Goal: Transaction & Acquisition: Book appointment/travel/reservation

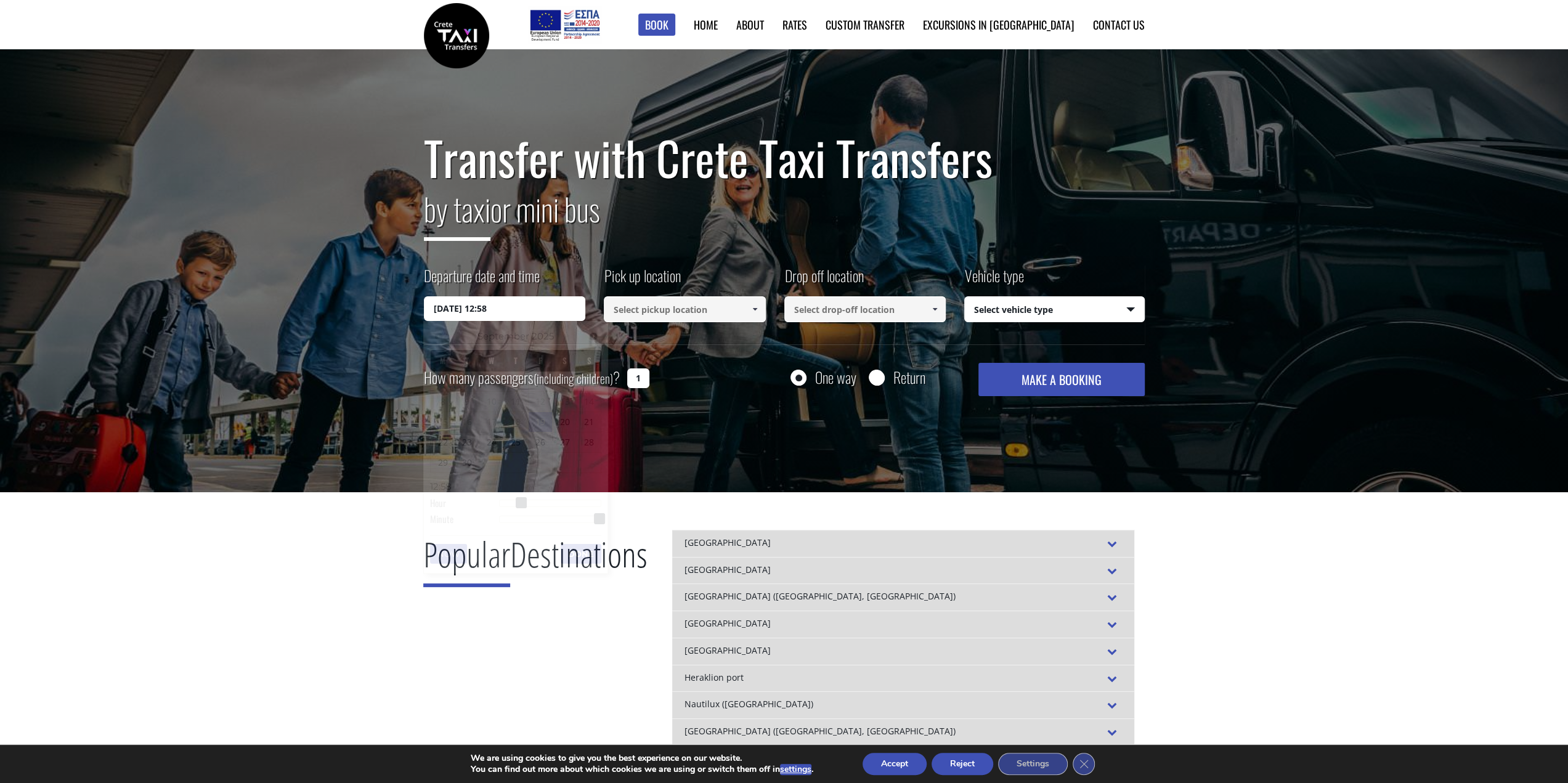
click at [547, 309] on input "19/09/2025 12:58" at bounding box center [504, 309] width 162 height 25
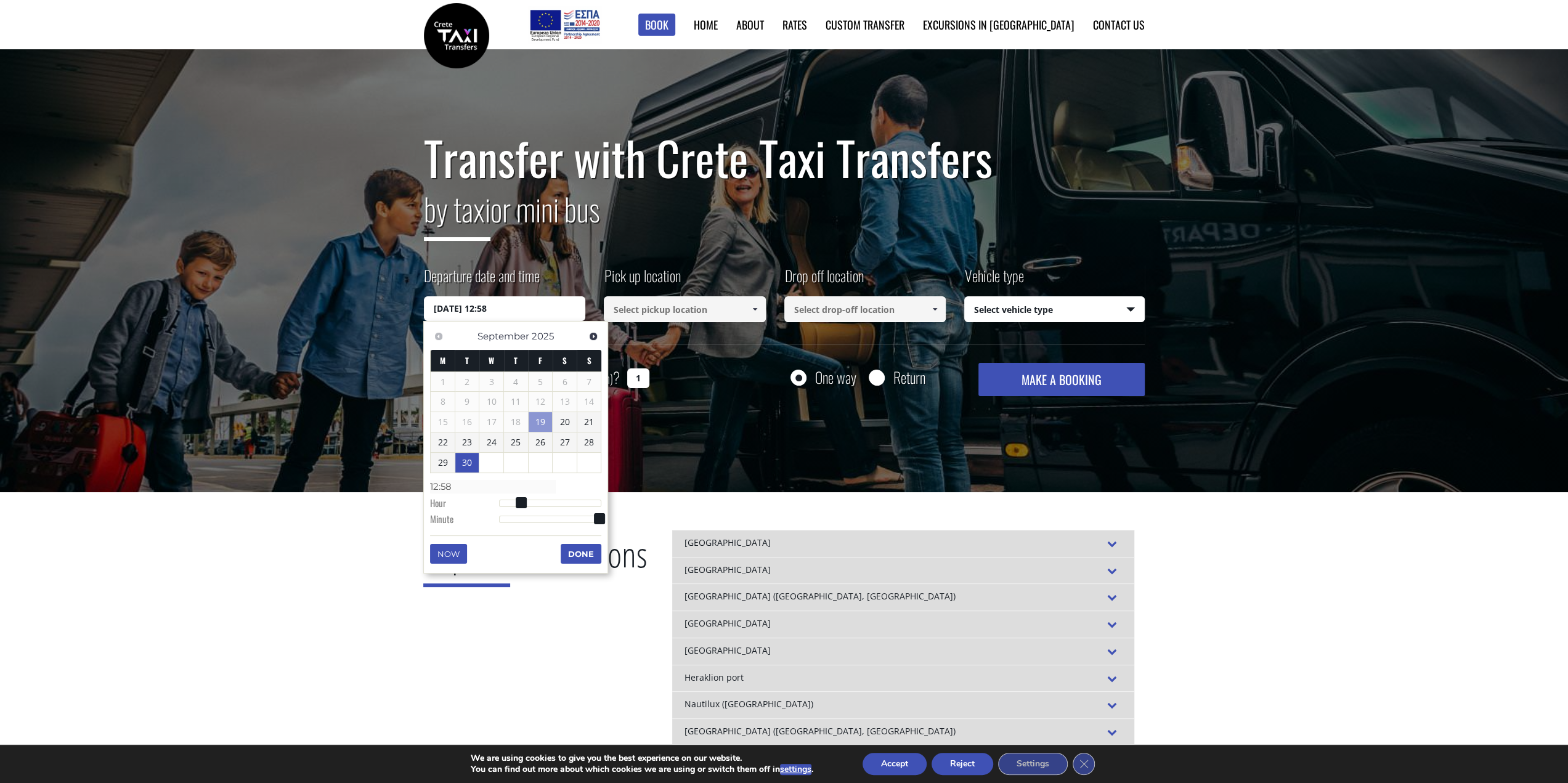
click at [472, 465] on link "30" at bounding box center [467, 462] width 24 height 20
type input "30/09/2025 01:00"
type input "01:00"
type input "30/09/2025 02:00"
type input "02:00"
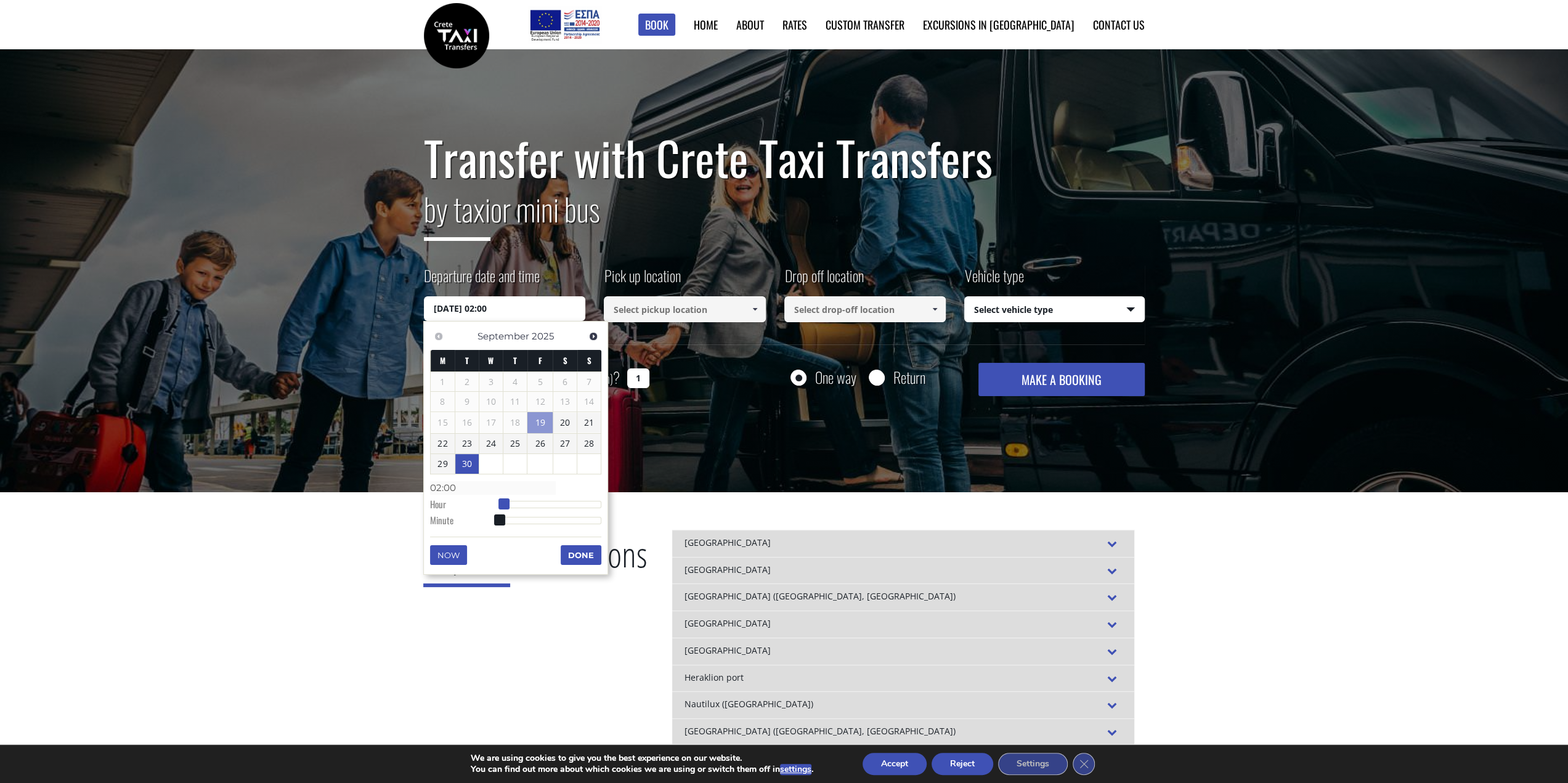
type input "30/09/2025 03:00"
type input "03:00"
type input "30/09/2025 04:00"
type input "04:00"
type input "30/09/2025 05:00"
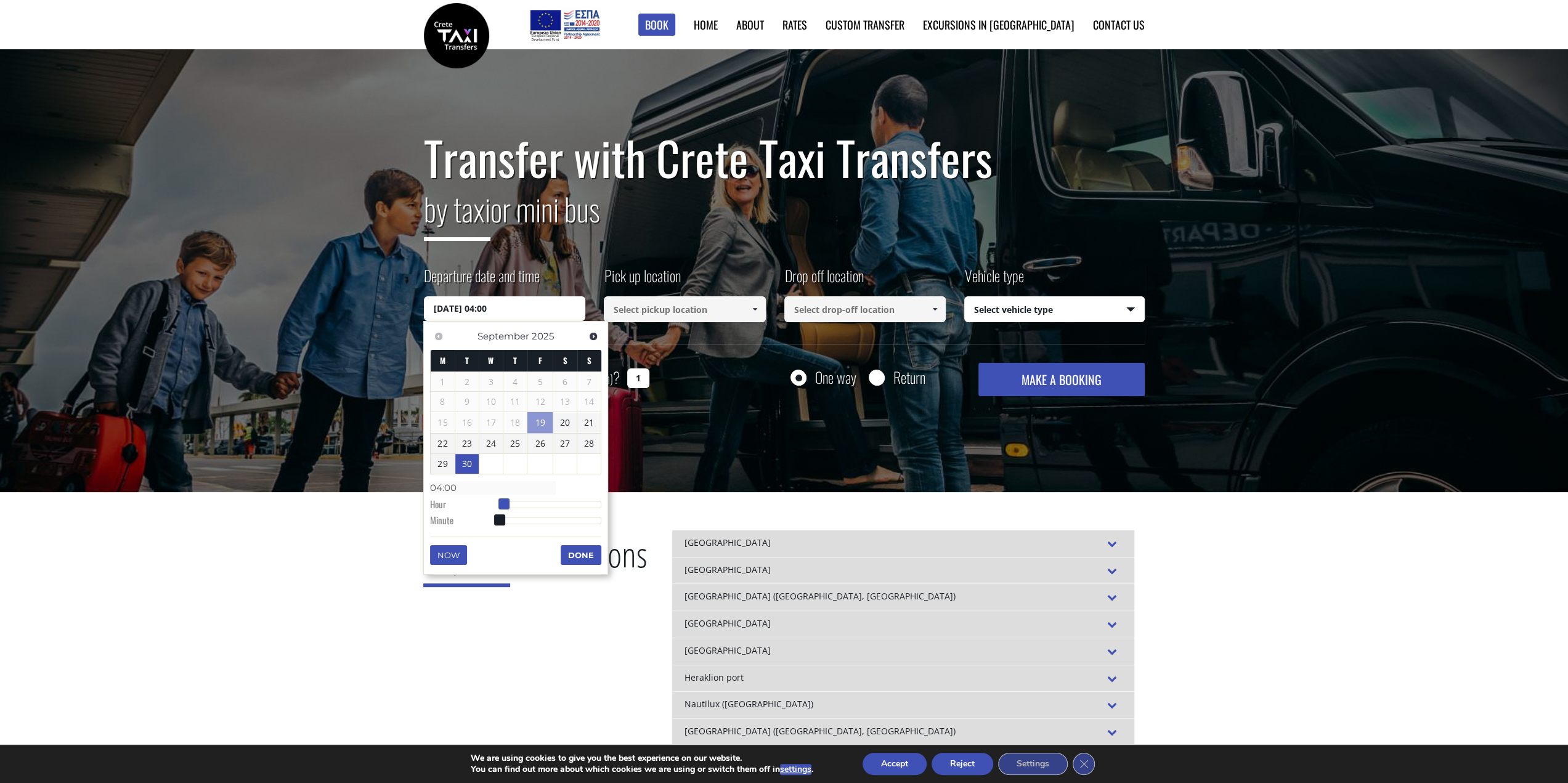
type input "05:00"
type input "30/09/2025 07:00"
type input "07:00"
type input "30/09/2025 08:00"
type input "08:00"
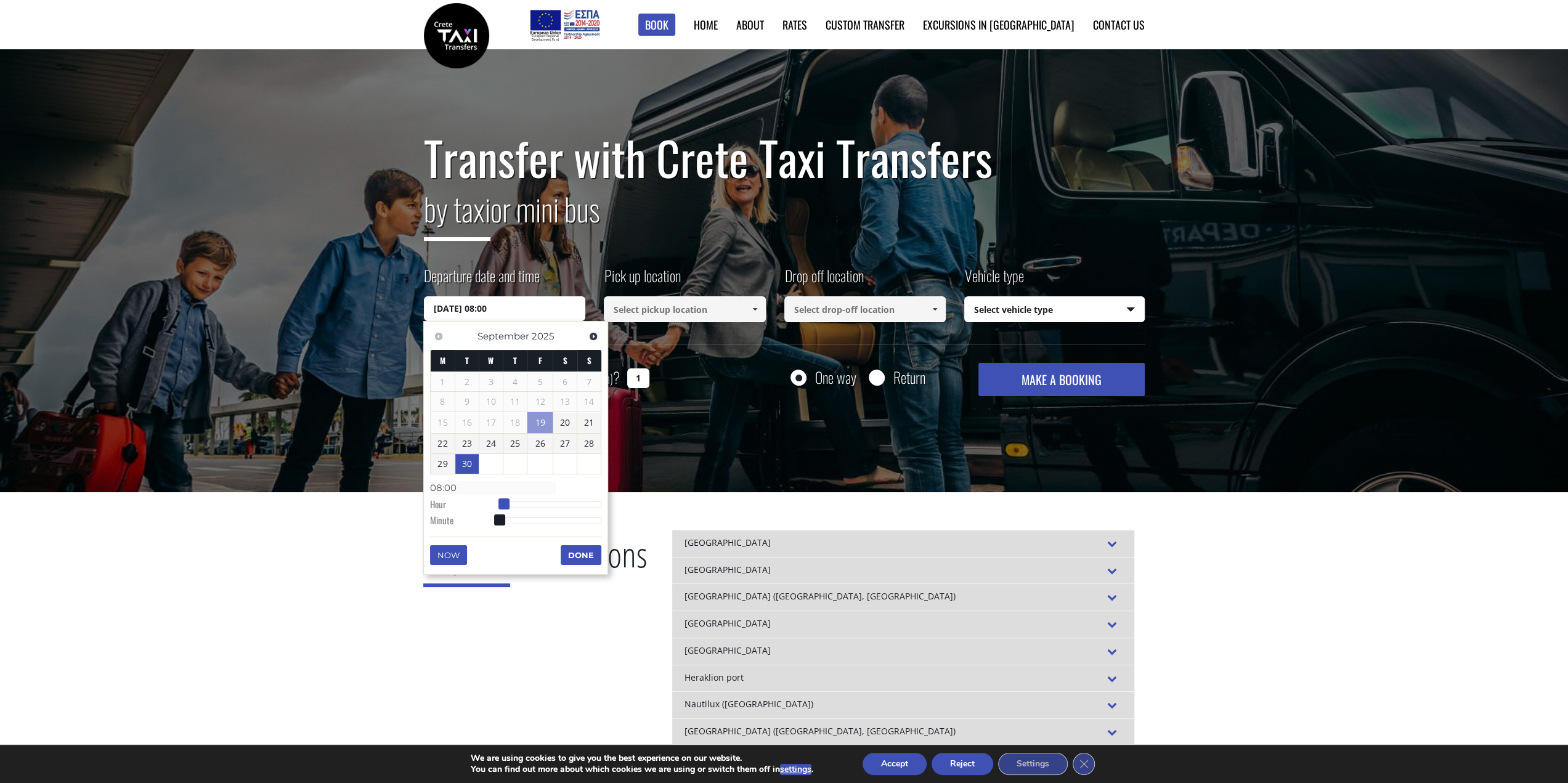
type input "30/09/2025 09:00"
type input "09:00"
type input "30/09/2025 10:00"
type input "10:00"
type input "30/09/2025 11:00"
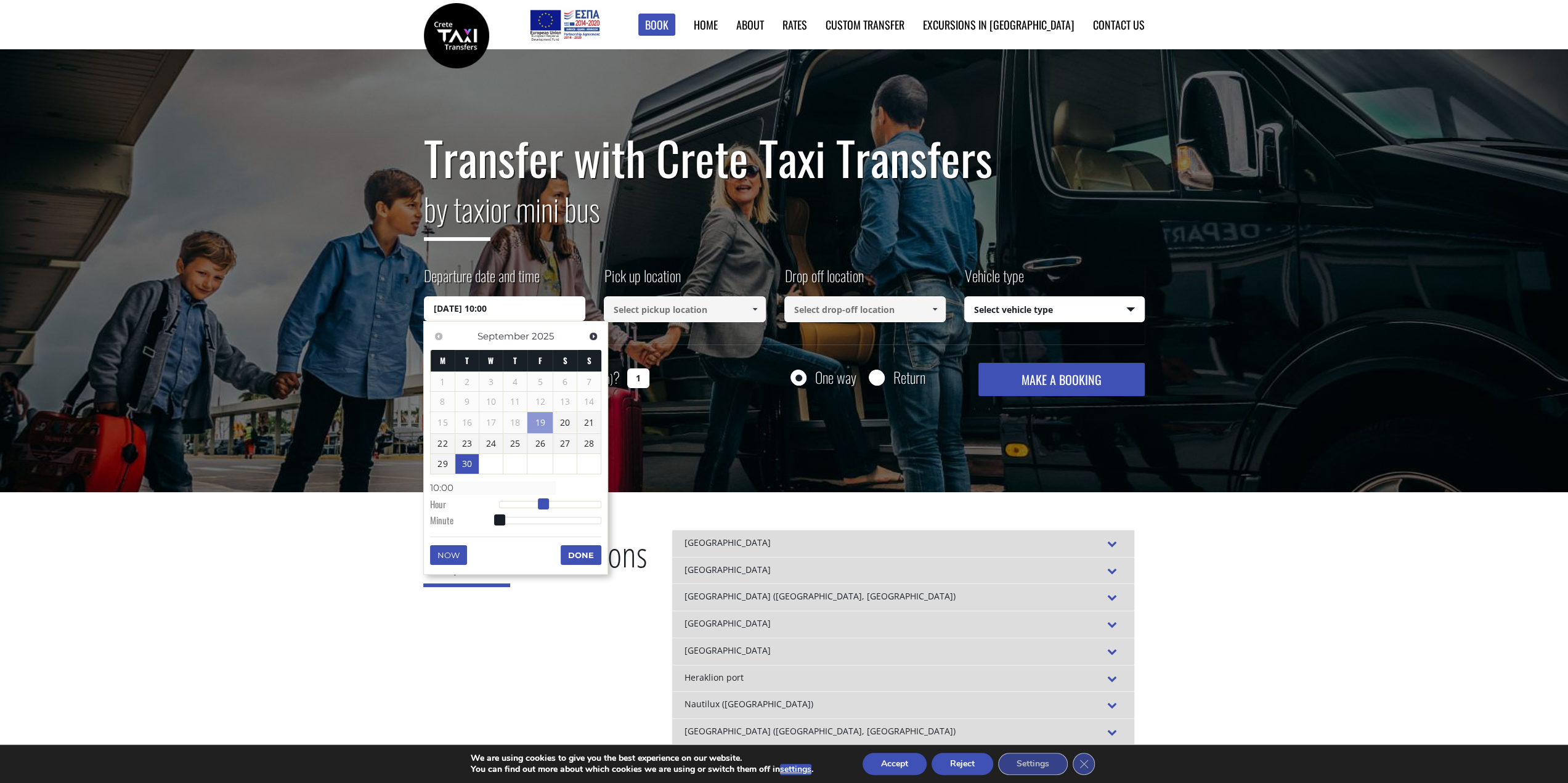
type input "11:00"
type input "30/09/2025 12:00"
type input "12:00"
type input "30/09/2025 13:00"
type input "13:00"
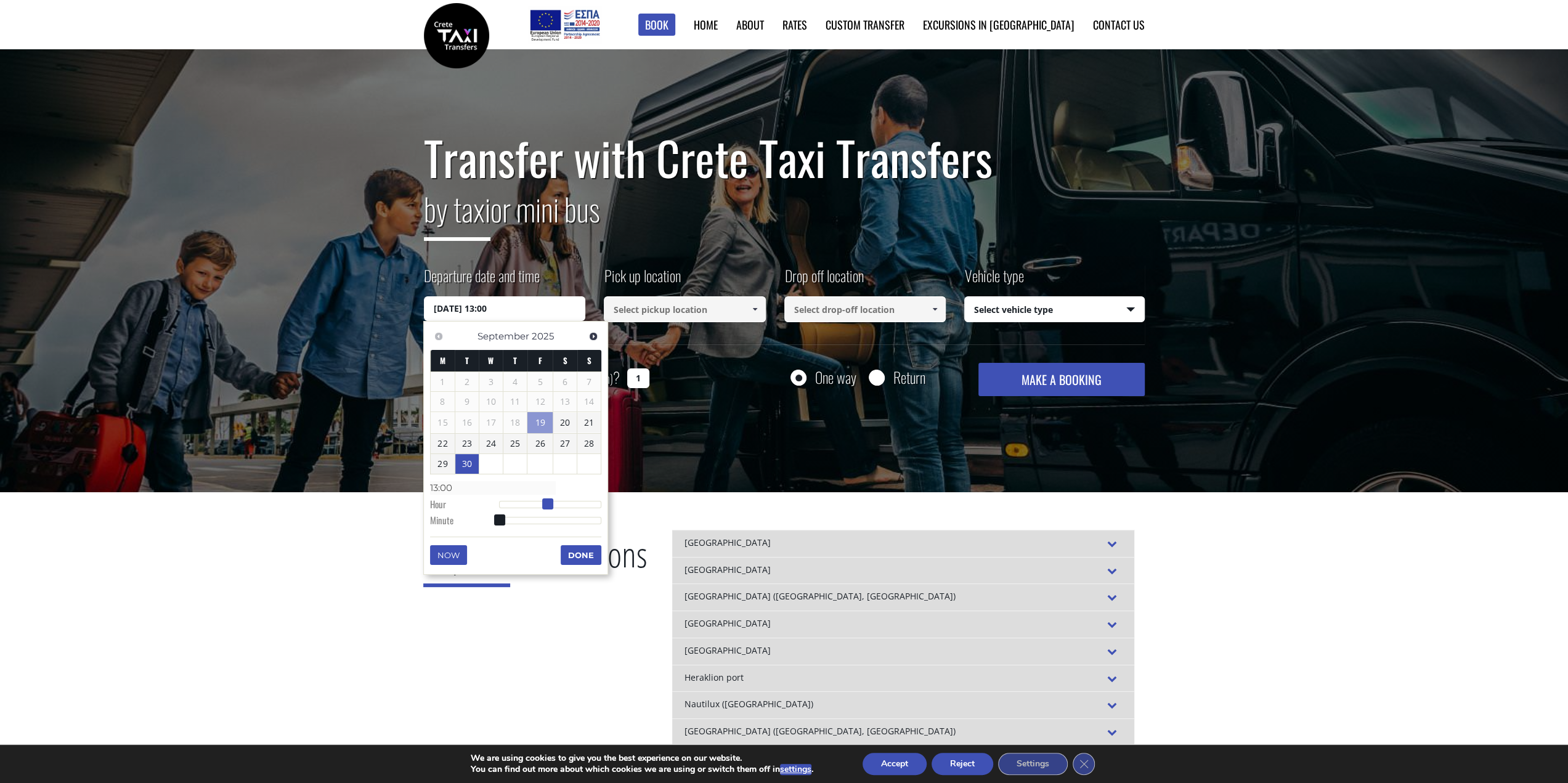
type input "30/09/2025 14:00"
type input "14:00"
type input "30/09/2025 15:00"
type input "15:00"
type input "30/09/2025 16:00"
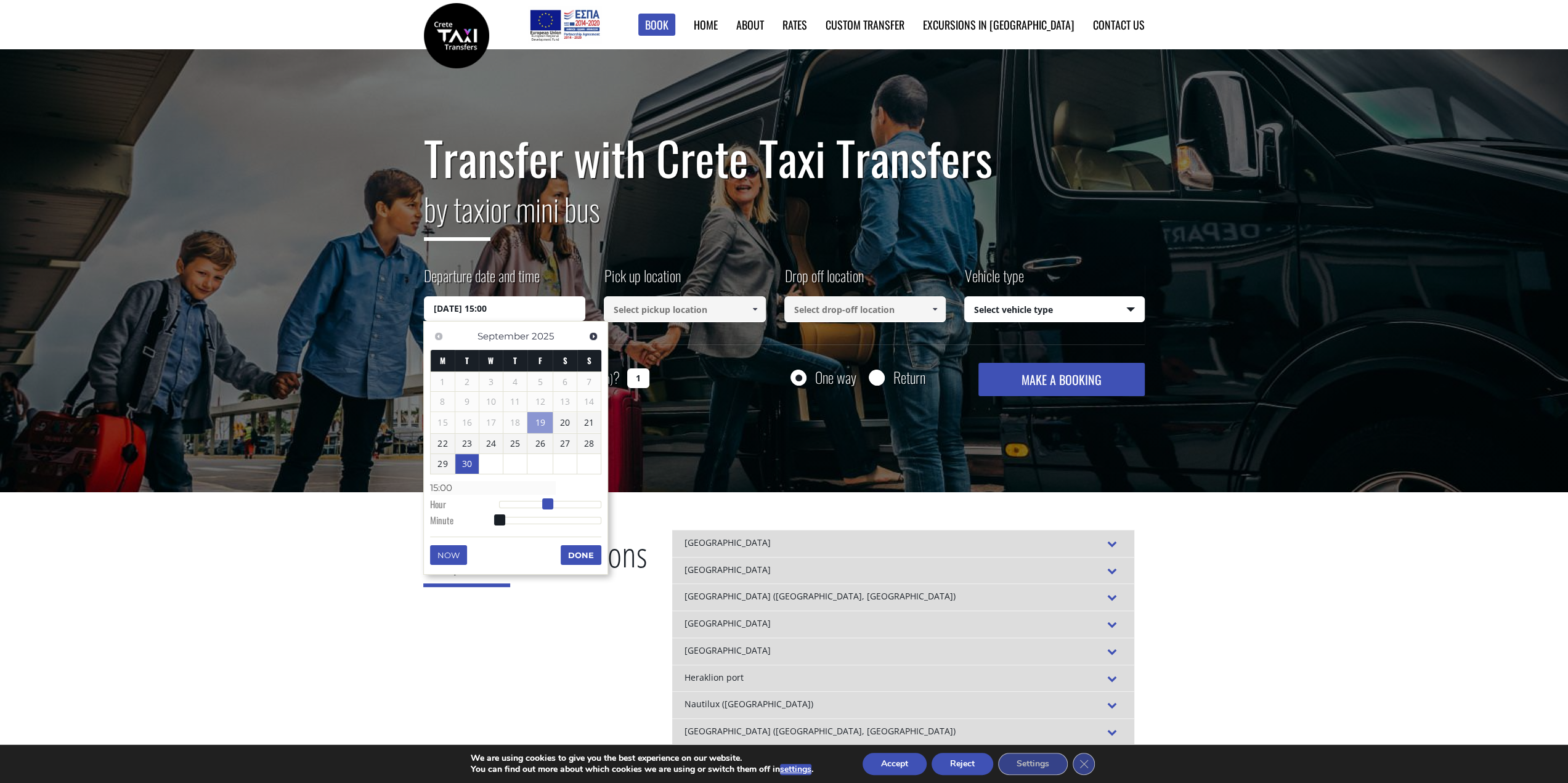
type input "16:00"
type input "30/09/2025 17:00"
type input "17:00"
type input "30/09/2025 18:00"
type input "18:00"
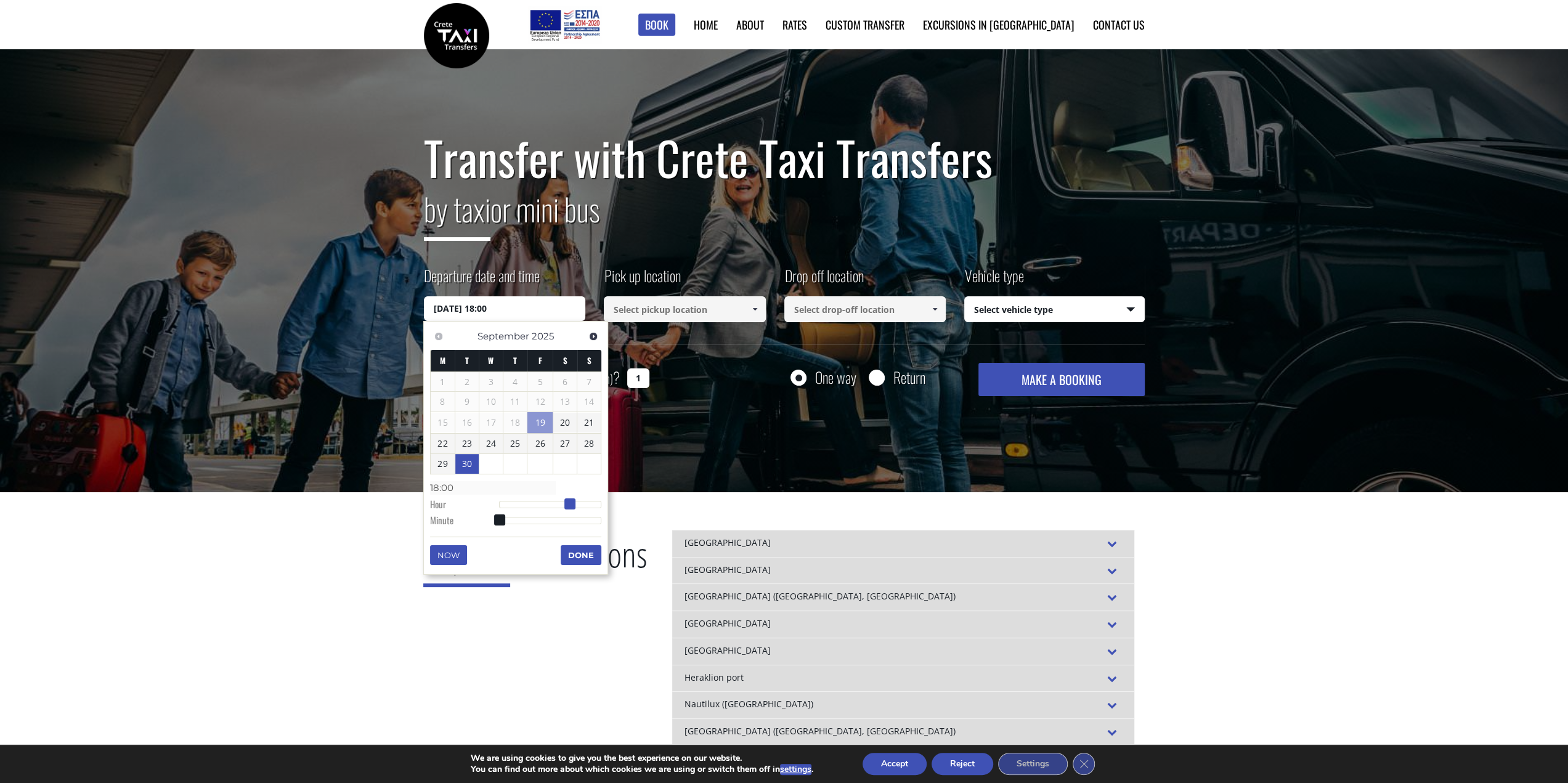
type input "30/09/2025 19:00"
type input "19:00"
type input "30/09/2025 20:00"
type input "20:00"
type input "30/09/2025 21:00"
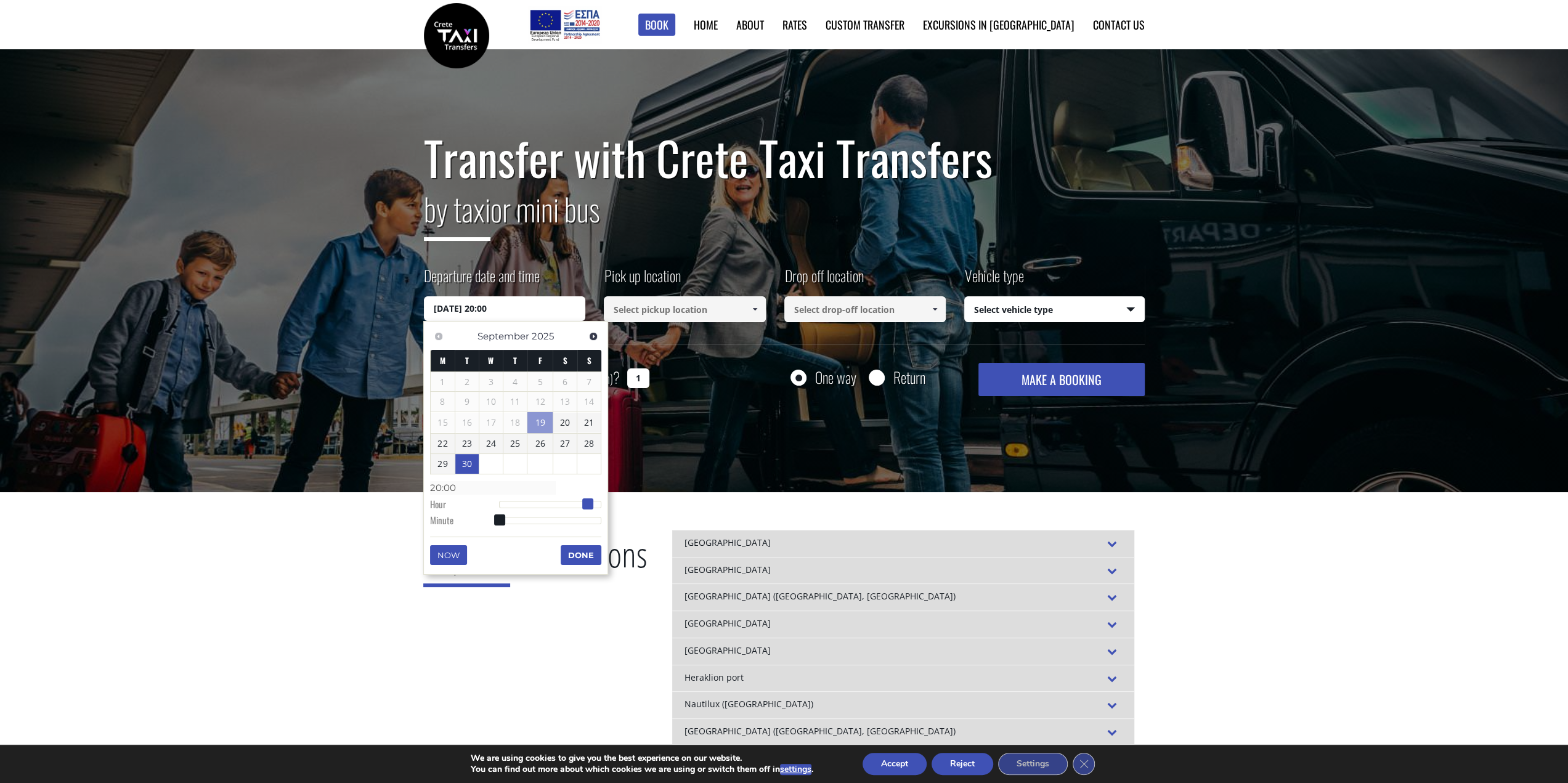
type input "21:00"
type input "30/09/2025 22:00"
type input "22:00"
type input "30/09/2025 23:00"
type input "23:00"
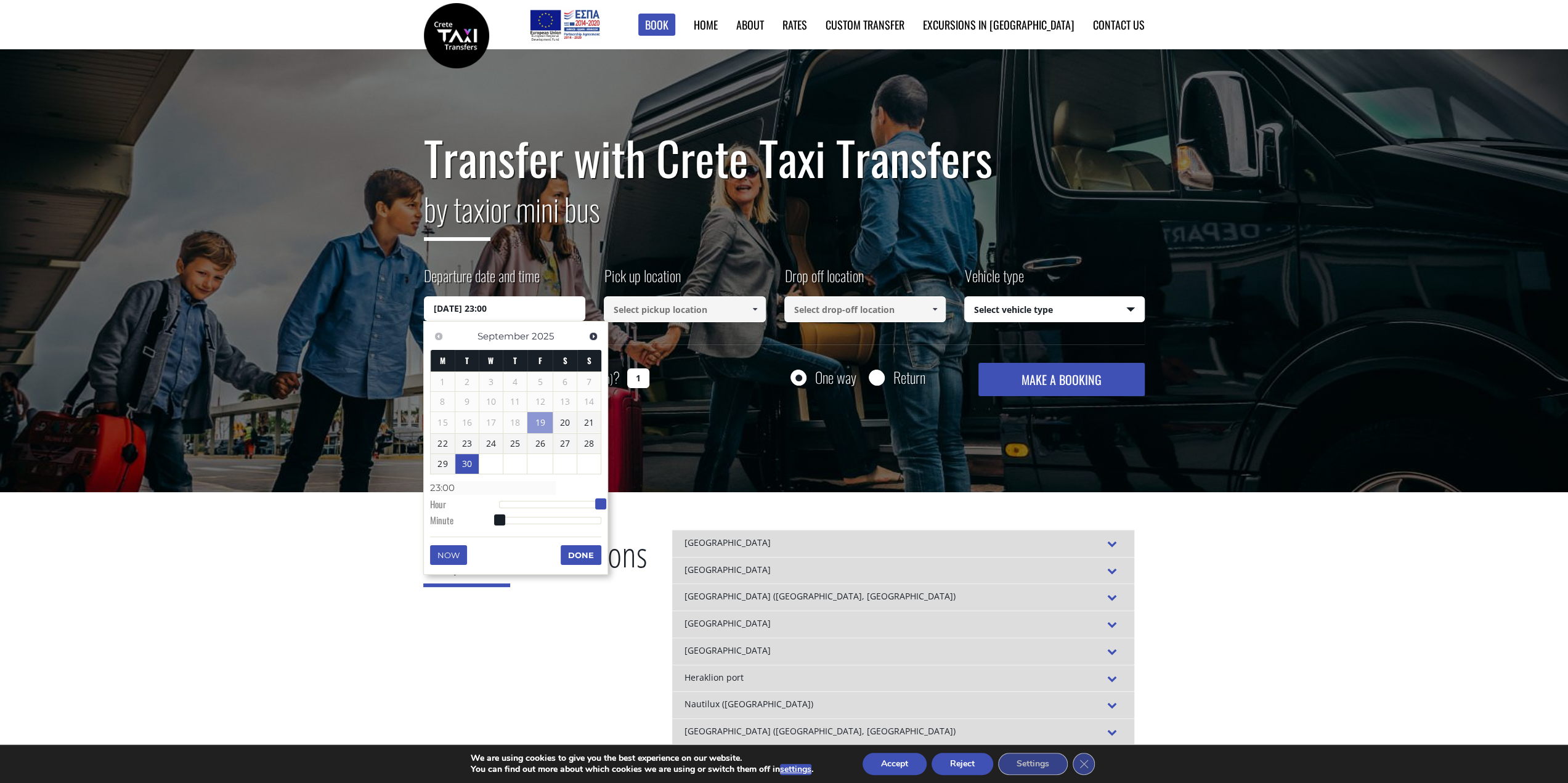
drag, startPoint x: 503, startPoint y: 503, endPoint x: 609, endPoint y: 507, distance: 106.1
type input "30/09/2025 23:01"
type input "23:01"
type input "30/09/2025 23:02"
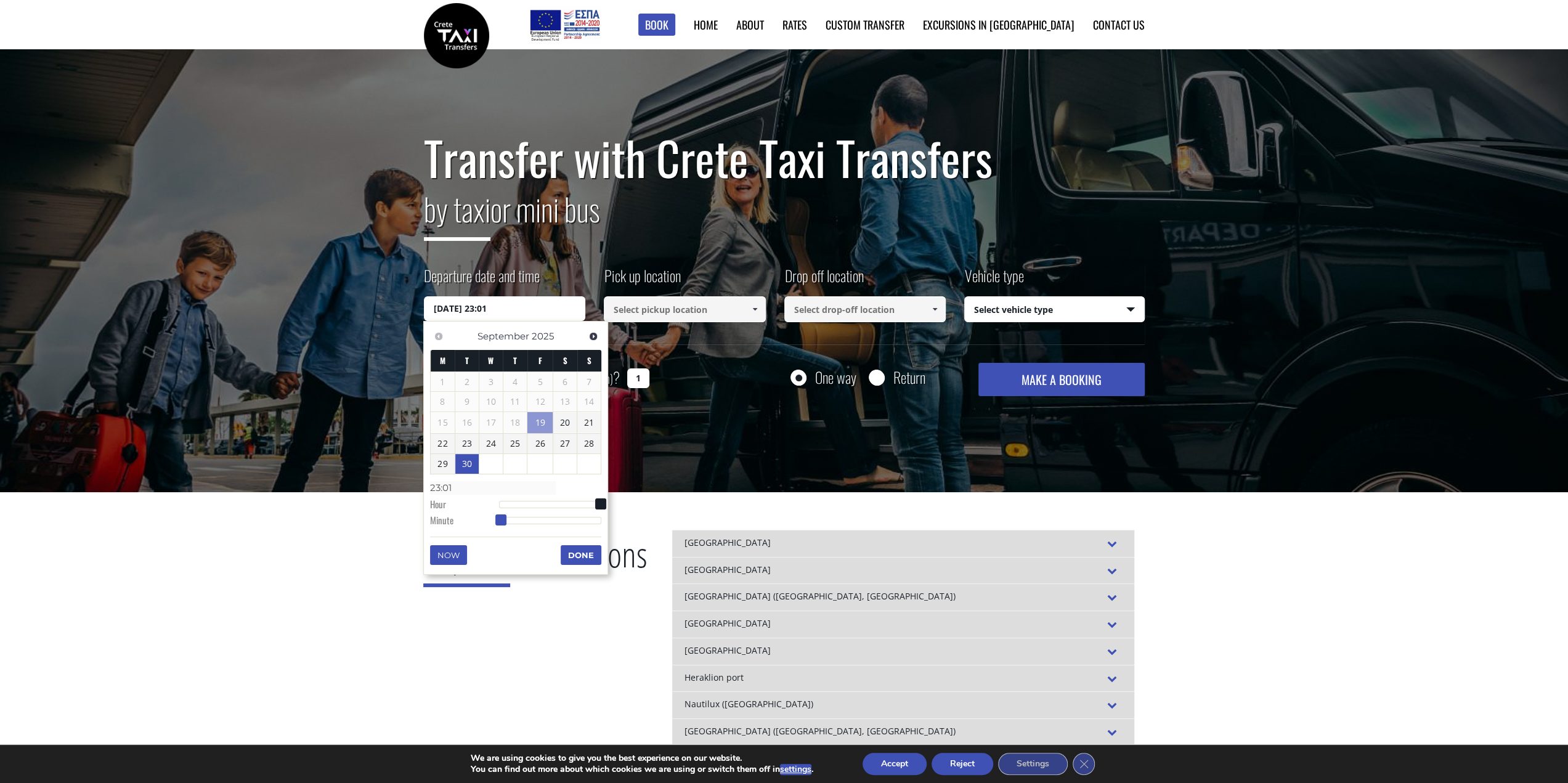
type input "23:02"
type input "30/09/2025 23:03"
type input "23:03"
type input "30/09/2025 23:04"
type input "23:04"
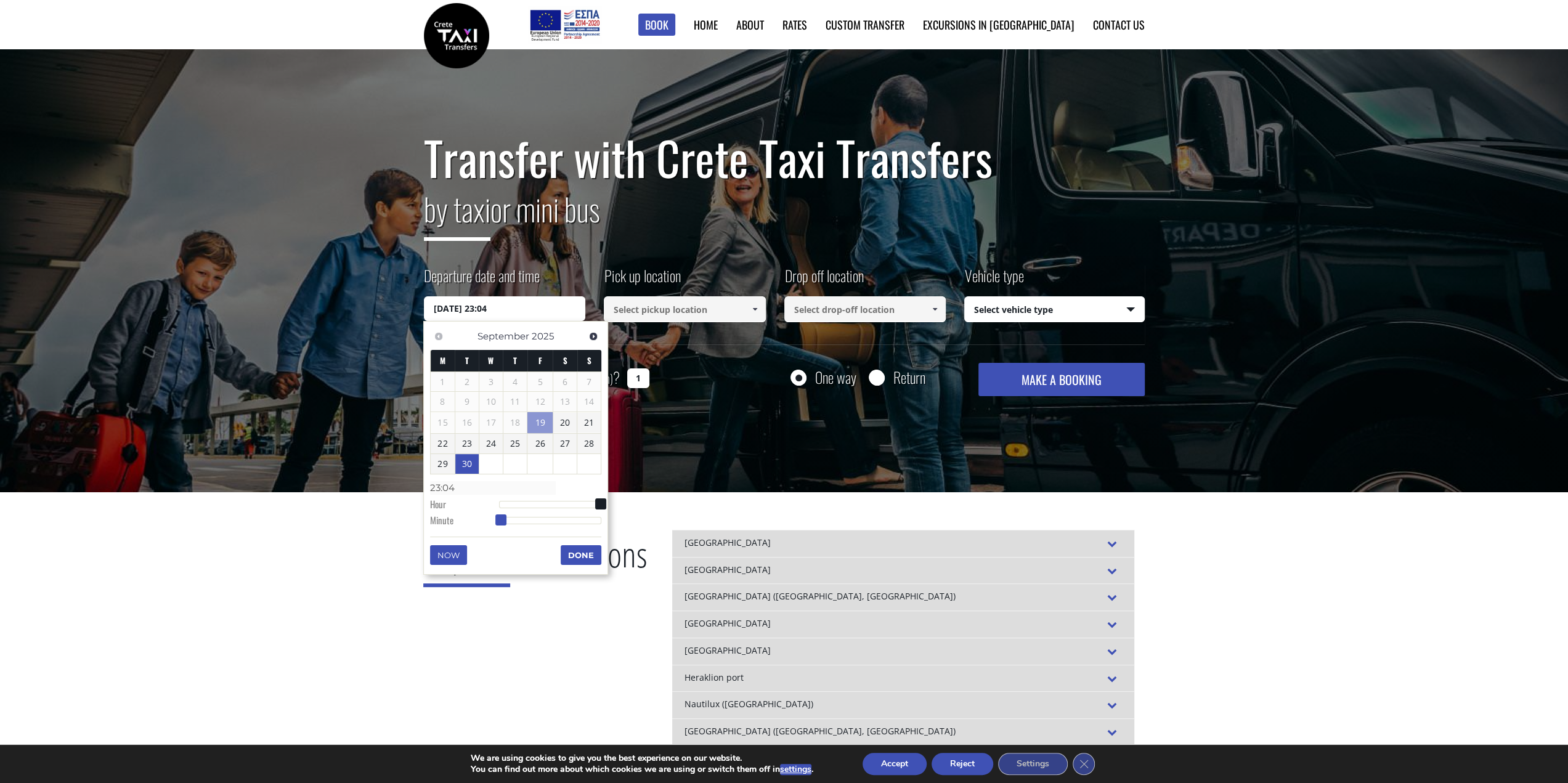
type input "30/09/2025 23:05"
type input "23:05"
type input "30/09/2025 23:06"
type input "23:06"
type input "30/09/2025 23:07"
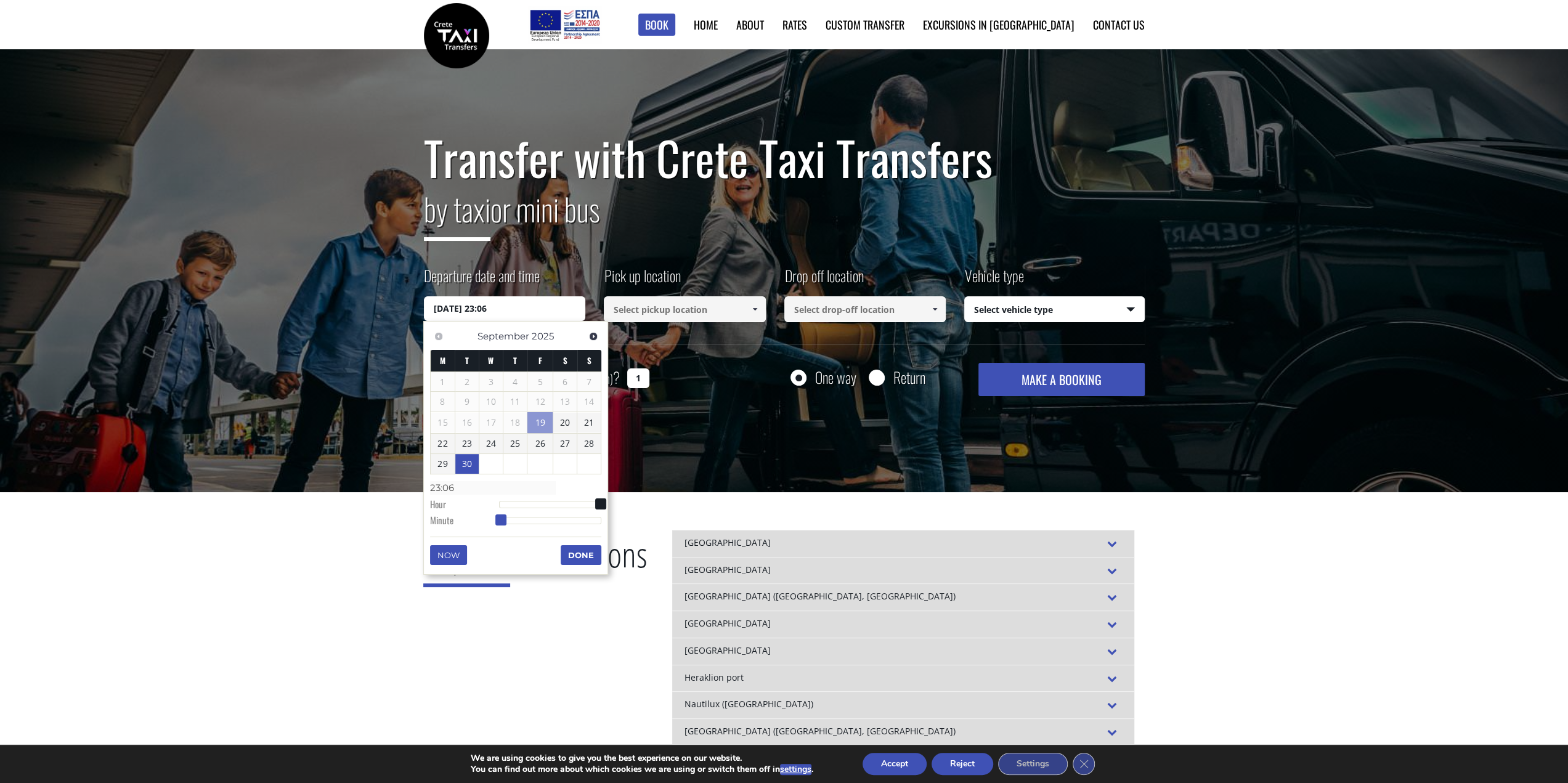
type input "23:07"
type input "30/09/2025 23:08"
type input "23:08"
type input "30/09/2025 23:09"
type input "23:09"
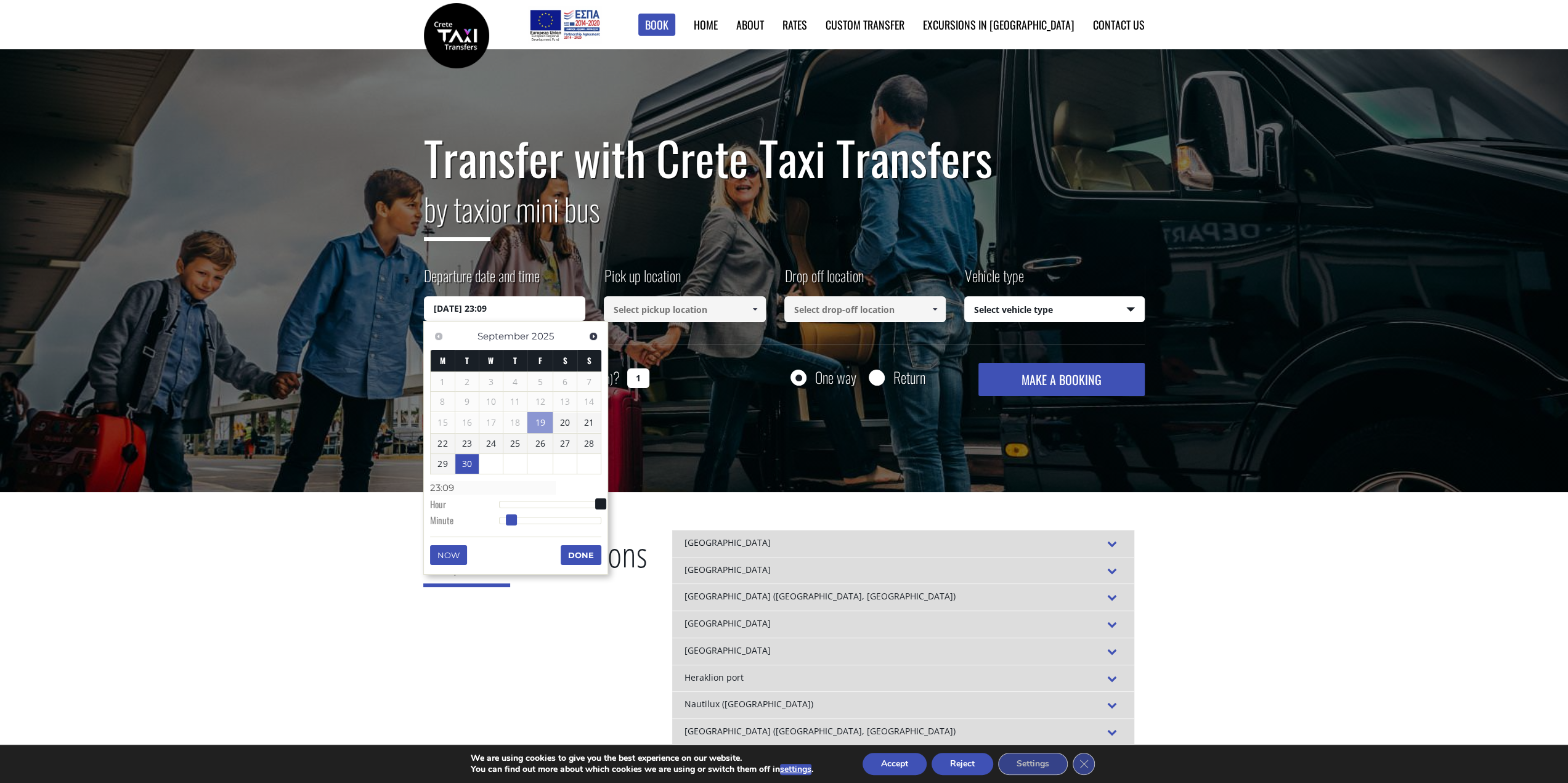
type input "30/09/2025 23:10"
type input "23:10"
type input "30/09/2025 23:11"
type input "23:11"
type input "30/09/2025 23:12"
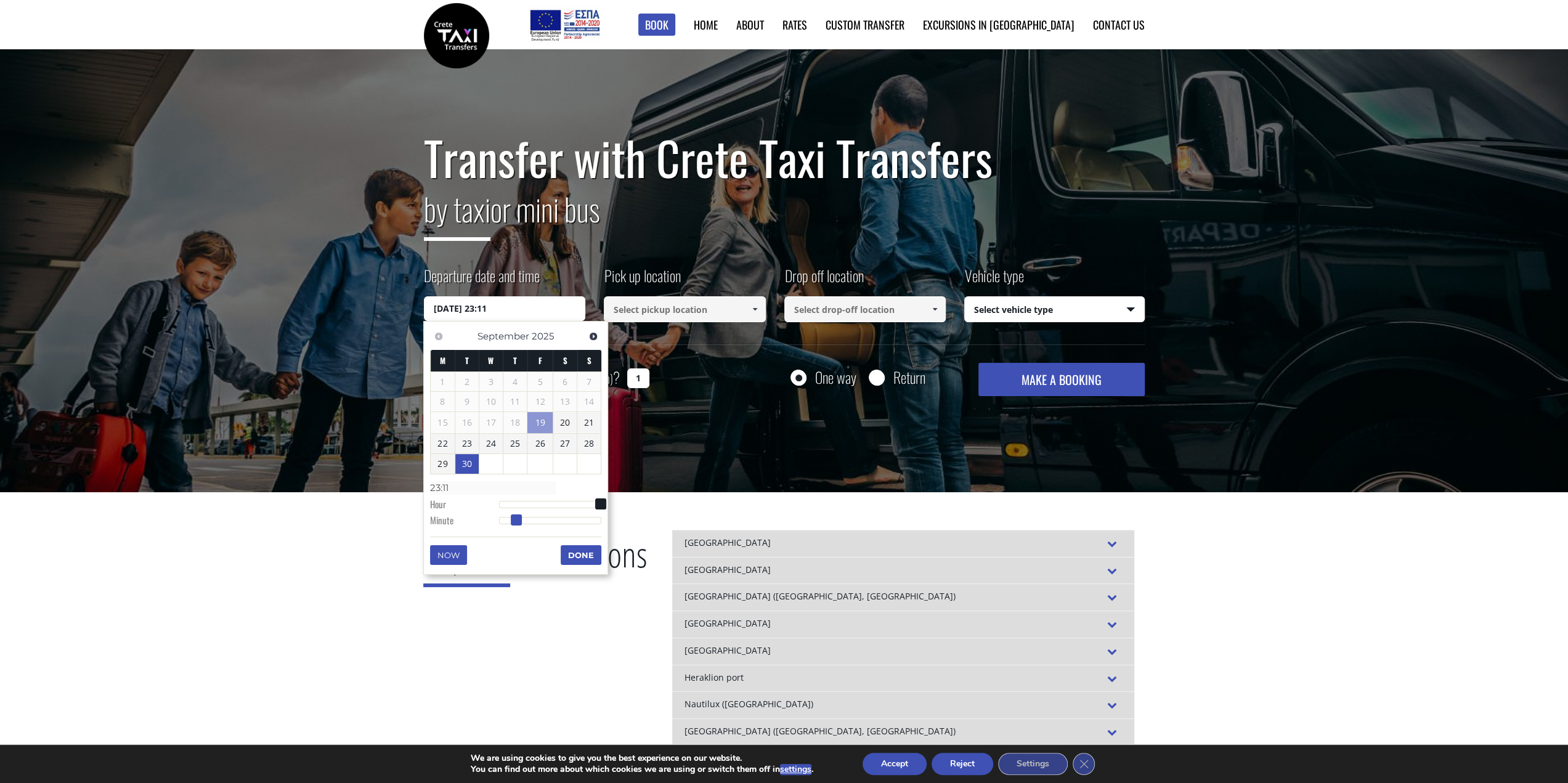
type input "23:12"
type input "30/09/2025 23:13"
type input "23:13"
type input "30/09/2025 23:14"
type input "23:14"
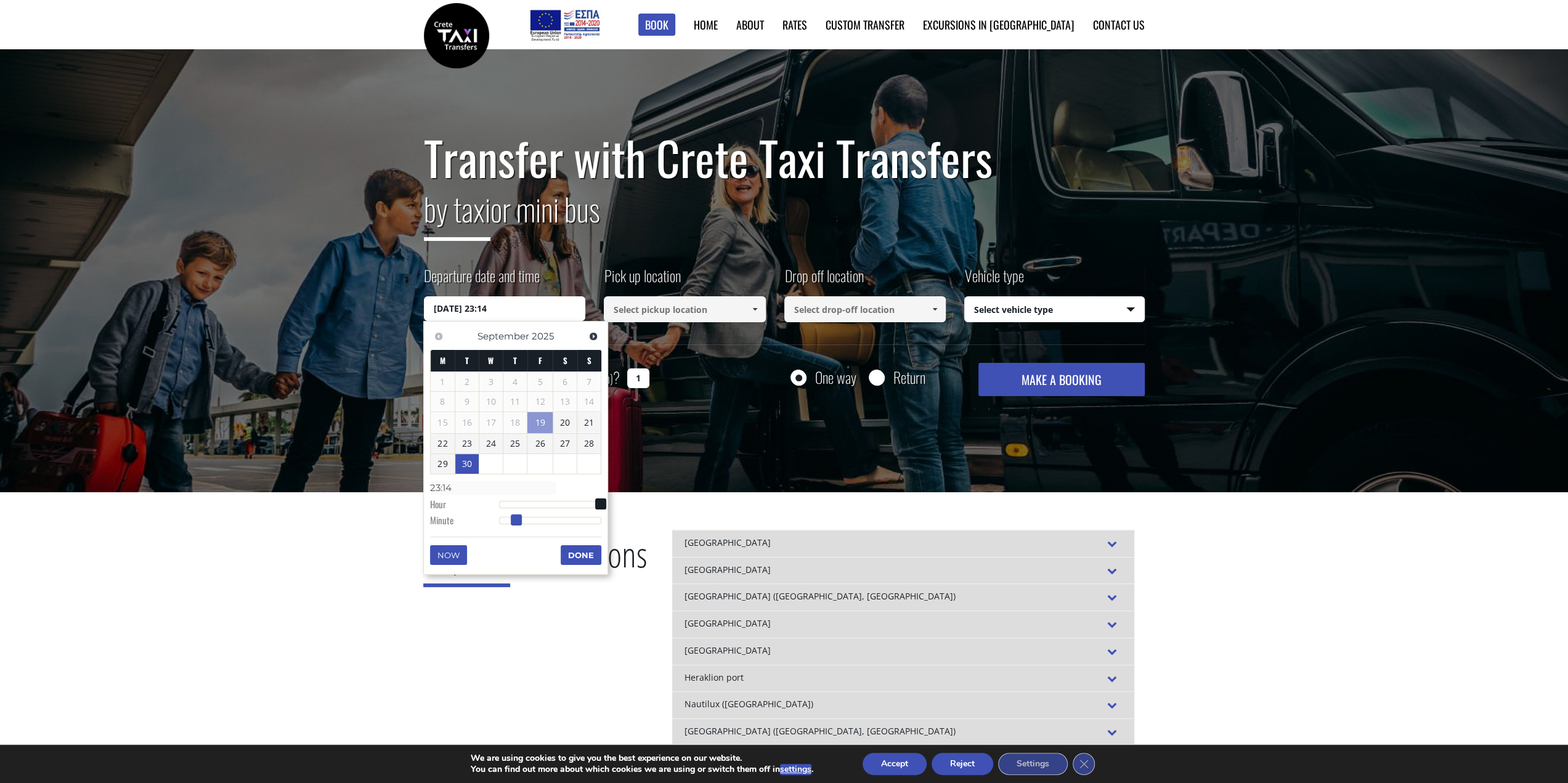
type input "30/09/2025 23:15"
type input "23:15"
type input "30/09/2025 23:16"
type input "23:16"
type input "30/09/2025 23:17"
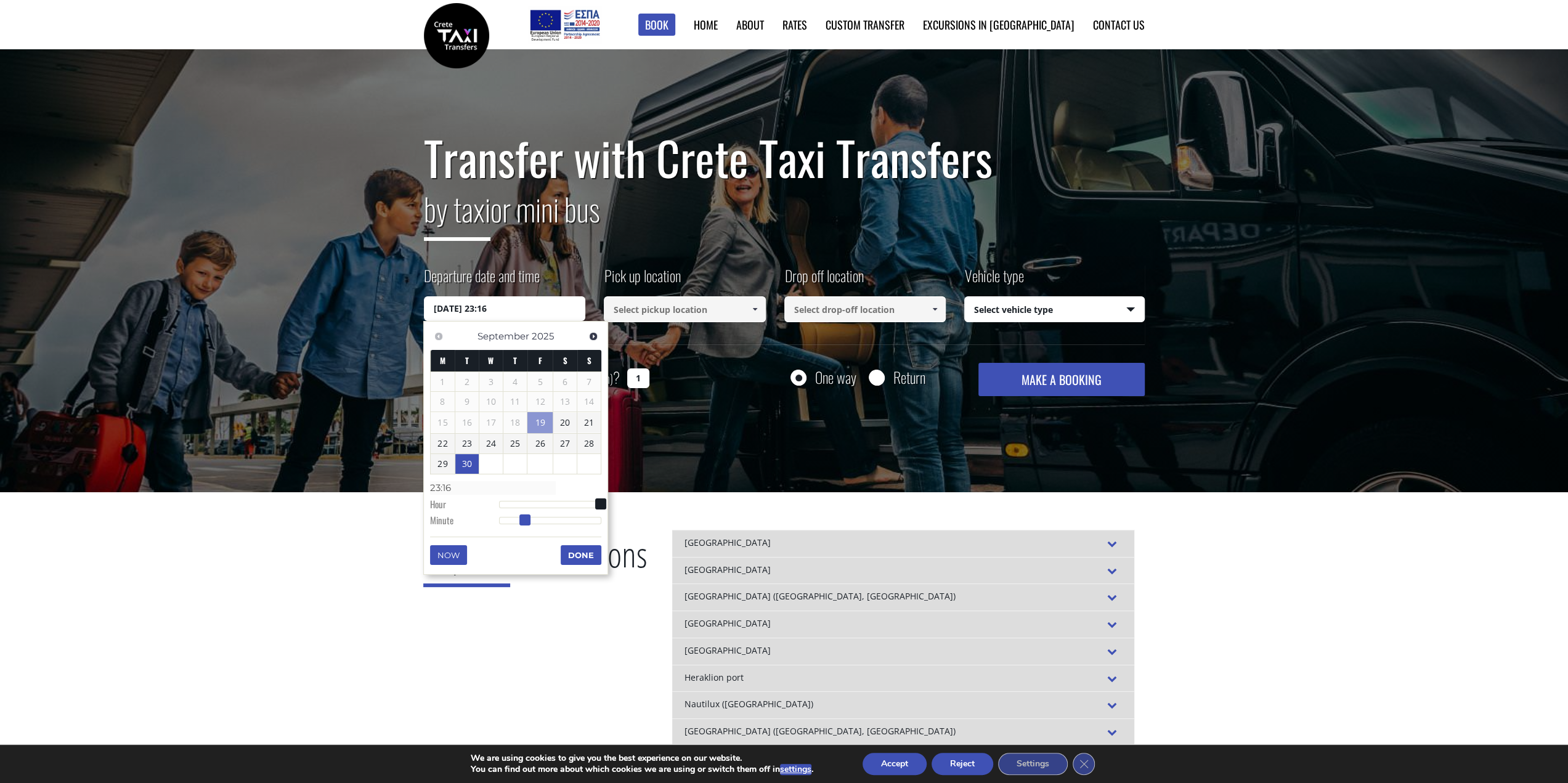
type input "23:17"
type input "30/09/2025 23:18"
type input "23:18"
type input "30/09/2025 23:19"
type input "23:19"
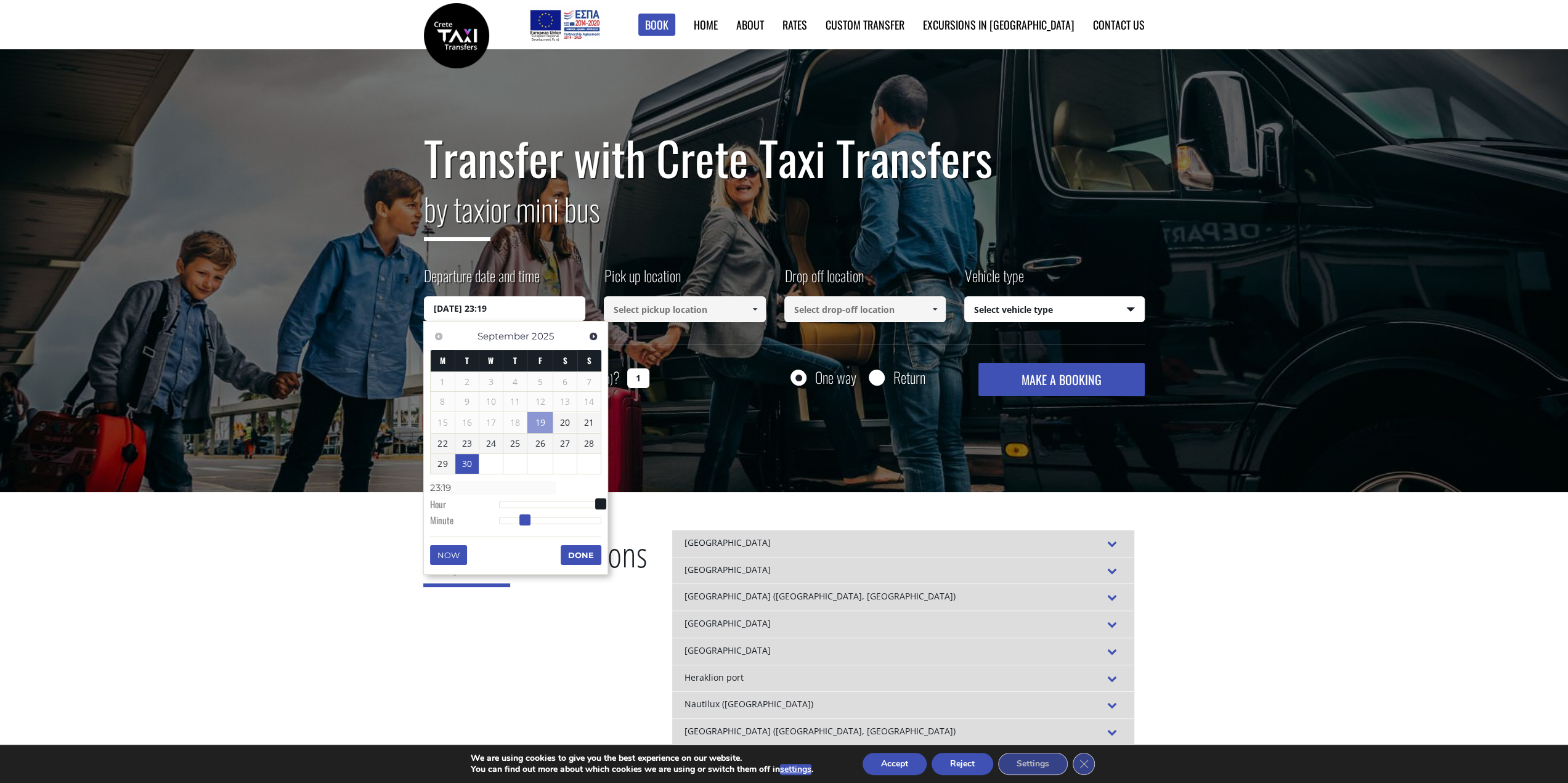
type input "30/09/2025 23:20"
type input "23:20"
type input "30/09/2025 23:21"
type input "23:21"
type input "30/09/2025 23:22"
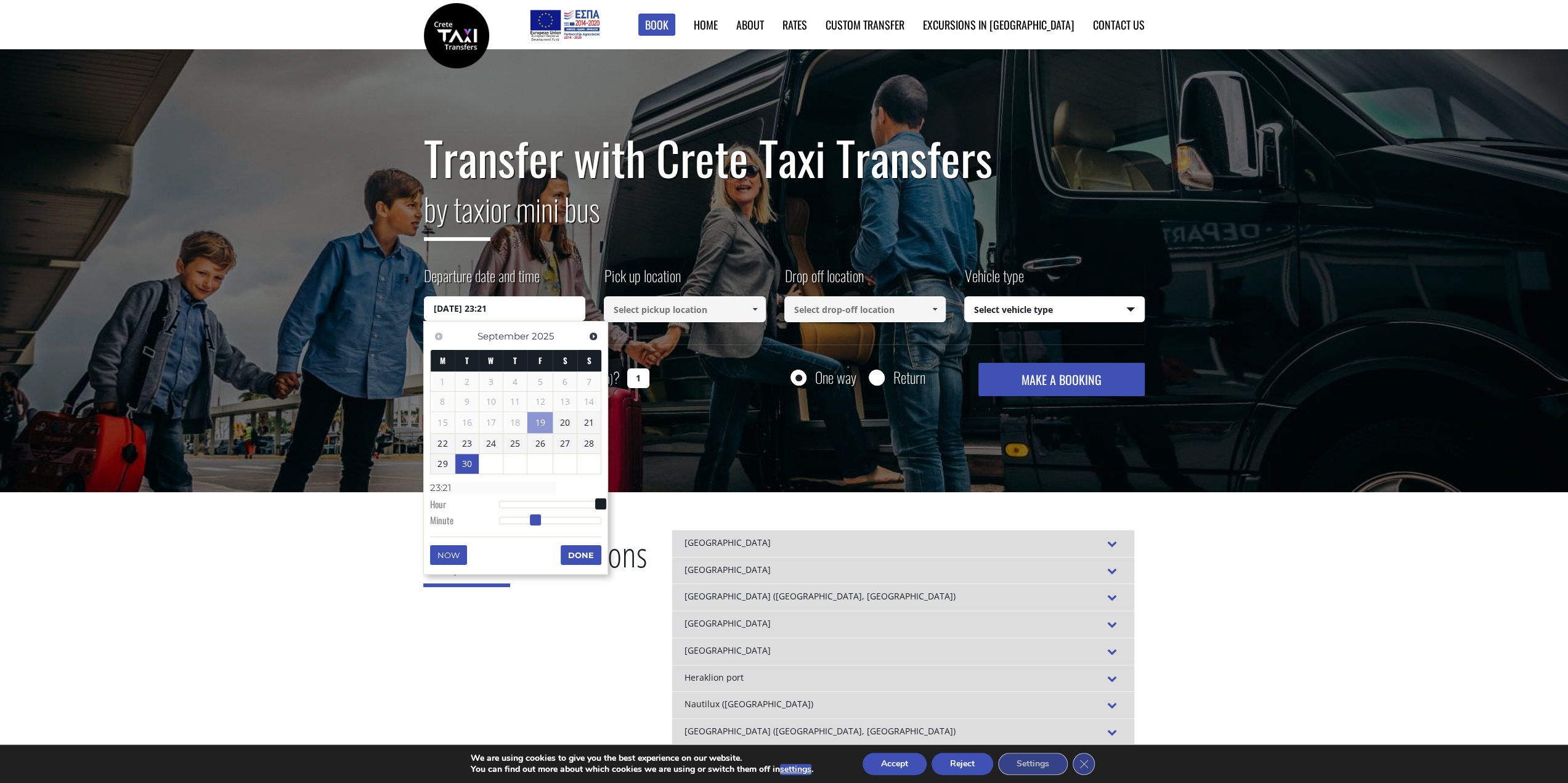
type input "23:22"
type input "30/09/2025 23:23"
type input "23:23"
type input "30/09/2025 23:24"
type input "23:24"
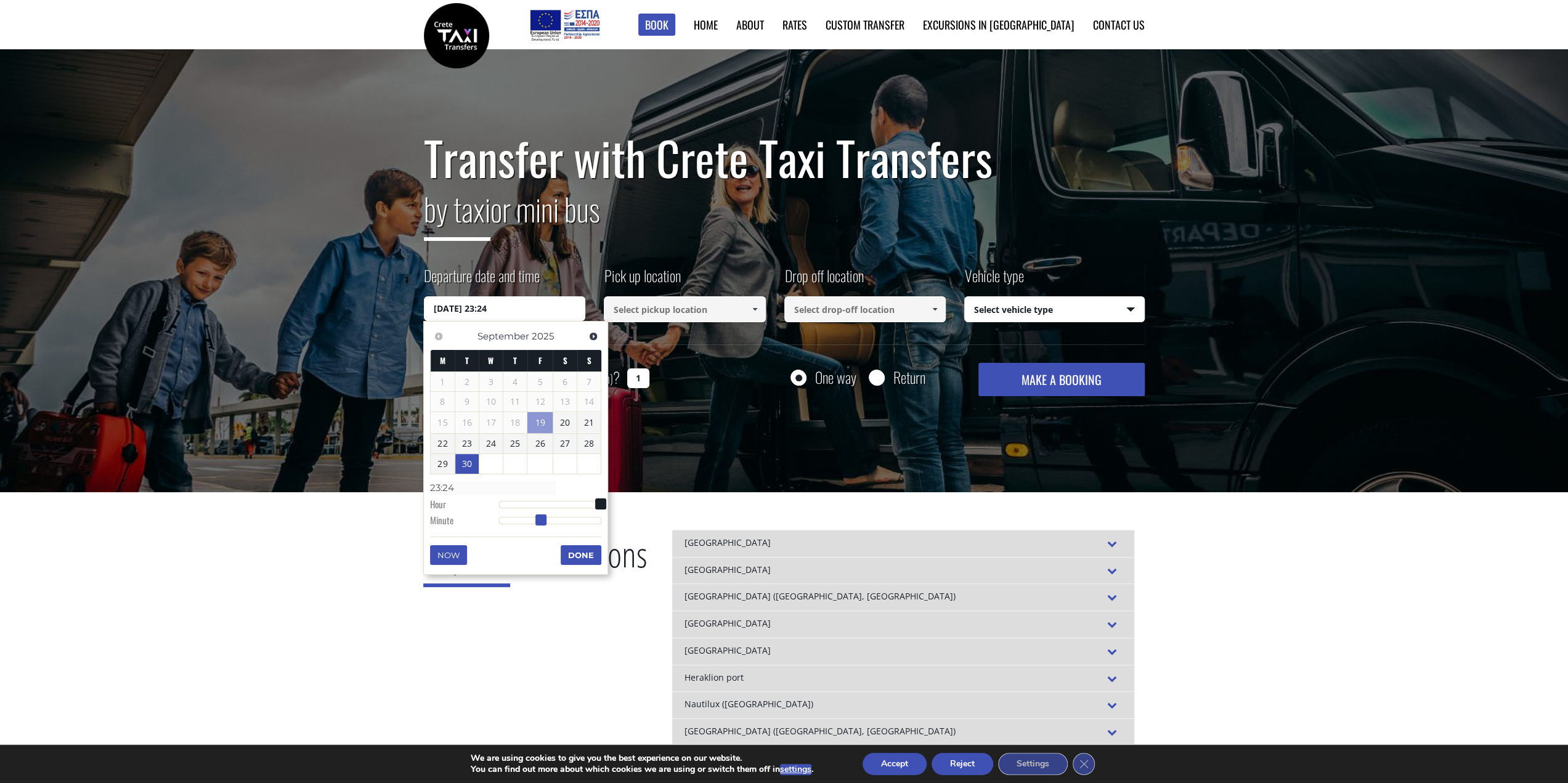
type input "30/09/2025 23:25"
type input "23:25"
type input "30/09/2025 23:26"
type input "23:26"
type input "30/09/2025 23:27"
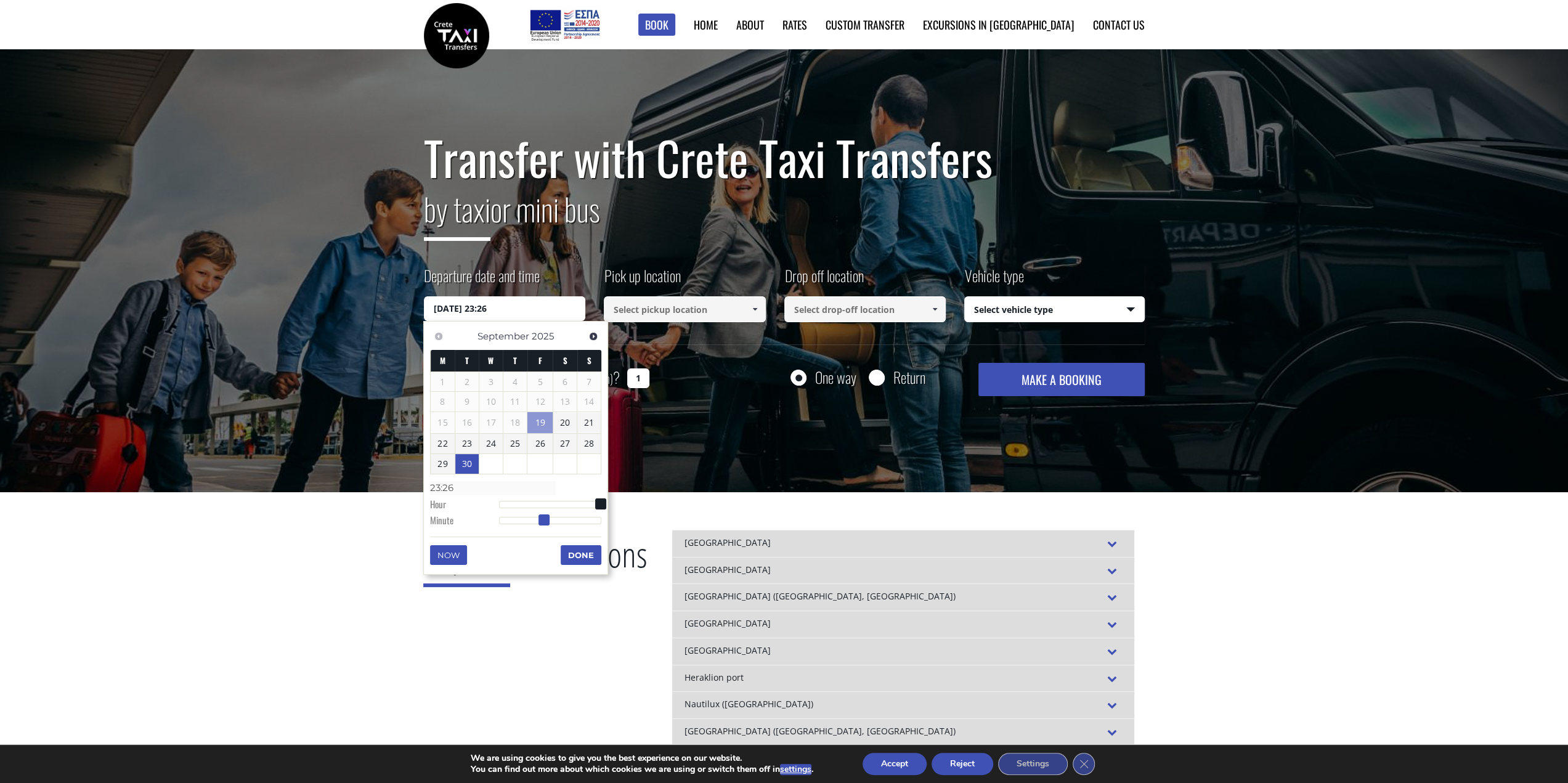
type input "23:27"
type input "30/09/2025 23:28"
type input "23:28"
type input "30/09/2025 23:29"
type input "23:29"
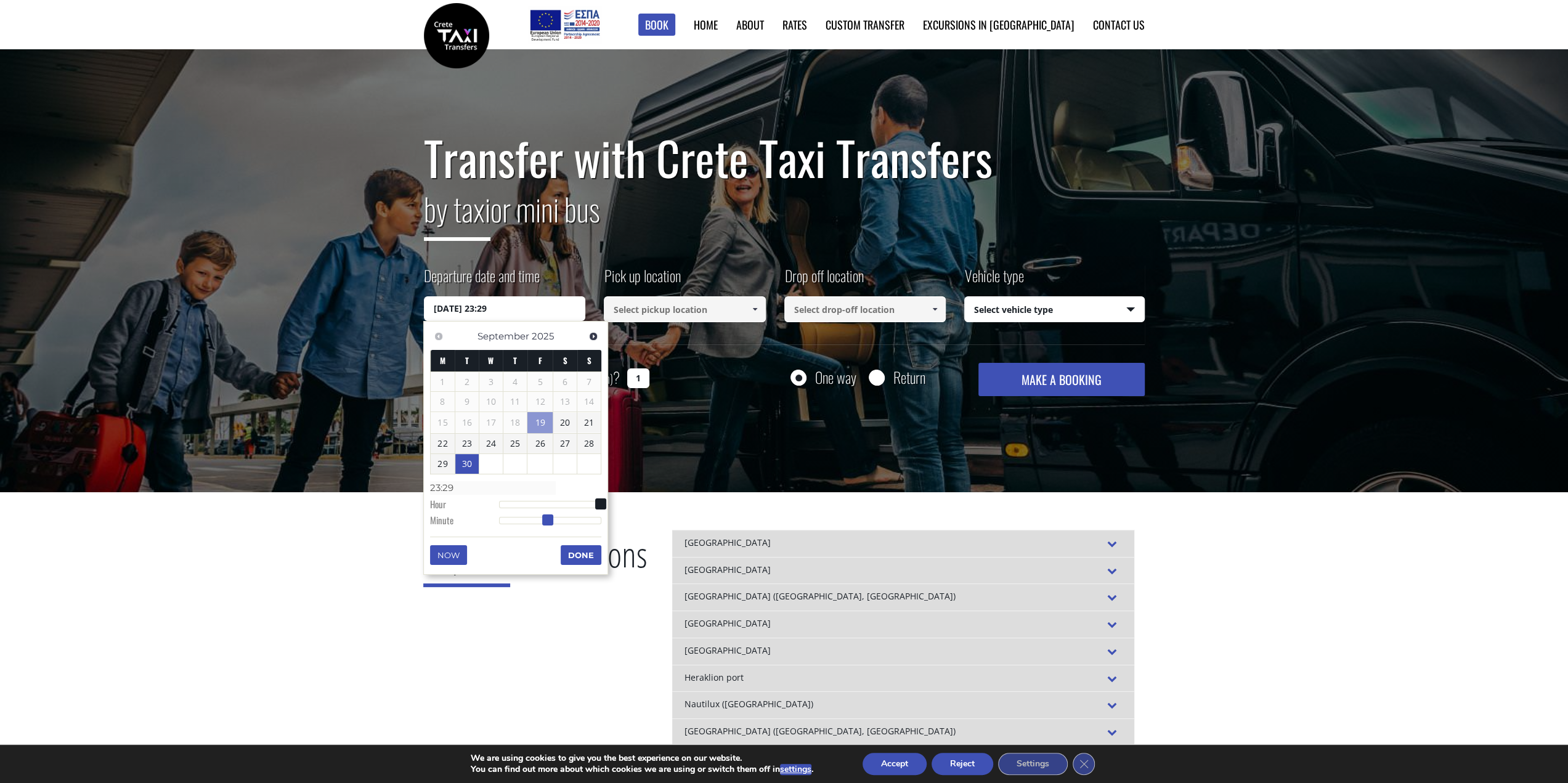
type input "30/09/2025 23:30"
type input "23:30"
drag, startPoint x: 497, startPoint y: 517, endPoint x: 549, endPoint y: 519, distance: 52.0
click at [549, 519] on span at bounding box center [551, 520] width 11 height 11
click at [573, 546] on button "Done" at bounding box center [581, 555] width 40 height 20
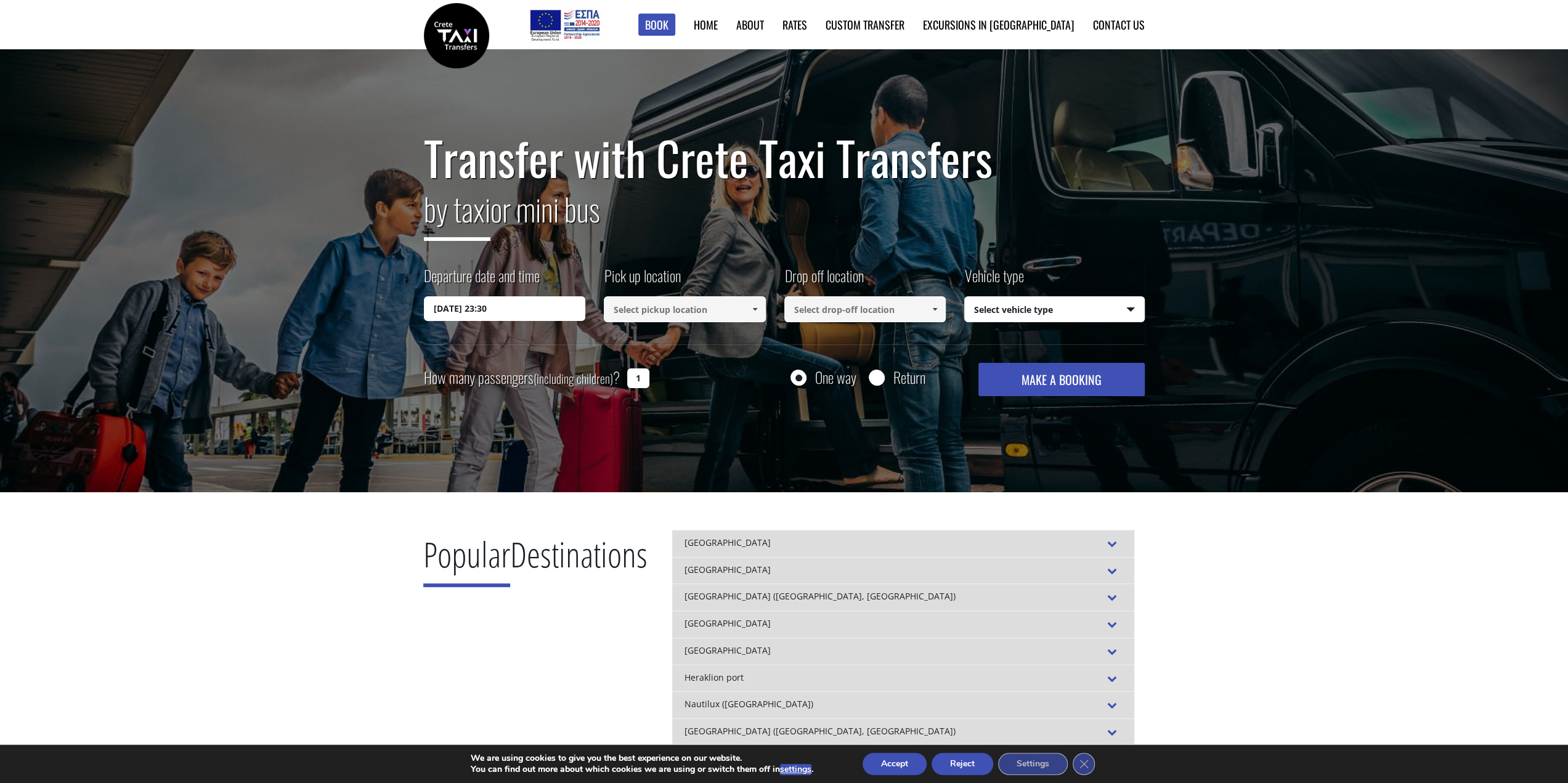
click at [730, 306] on input at bounding box center [685, 309] width 162 height 26
click at [756, 307] on span at bounding box center [754, 309] width 10 height 10
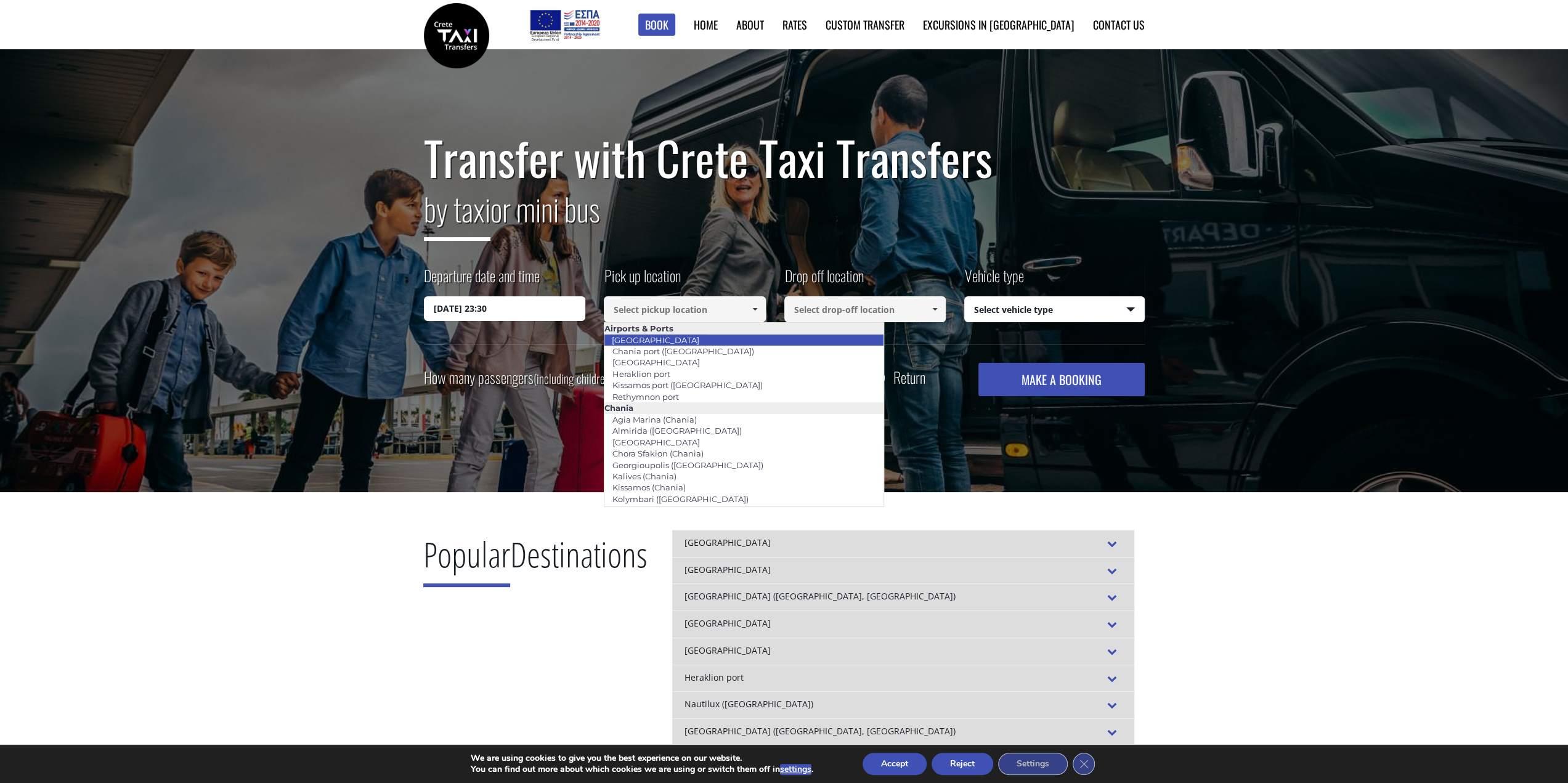
click at [694, 340] on li "[GEOGRAPHIC_DATA]" at bounding box center [744, 340] width 279 height 11
type input "[GEOGRAPHIC_DATA]"
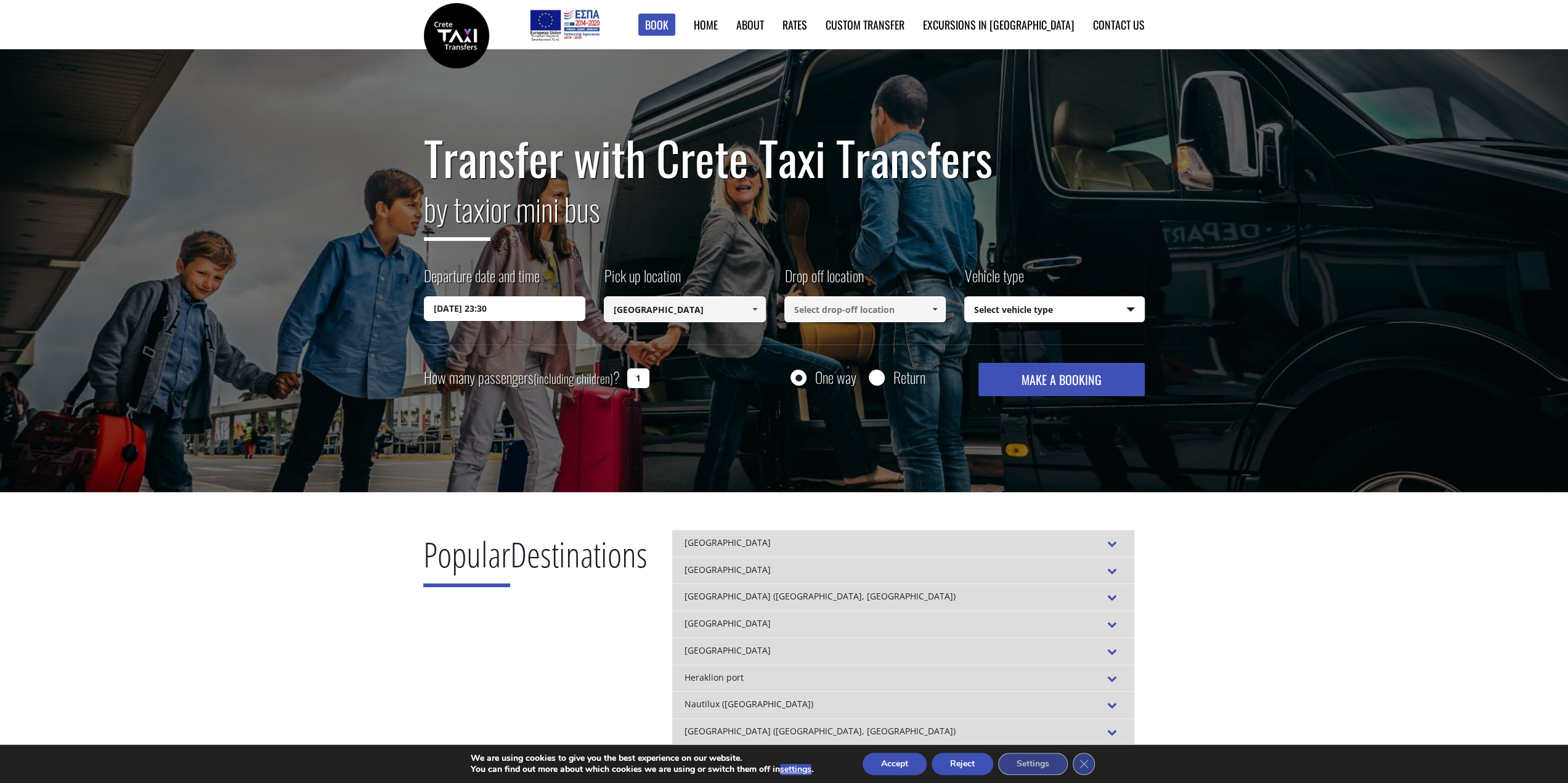
click at [897, 309] on input at bounding box center [865, 309] width 162 height 26
click at [934, 309] on span at bounding box center [935, 309] width 10 height 10
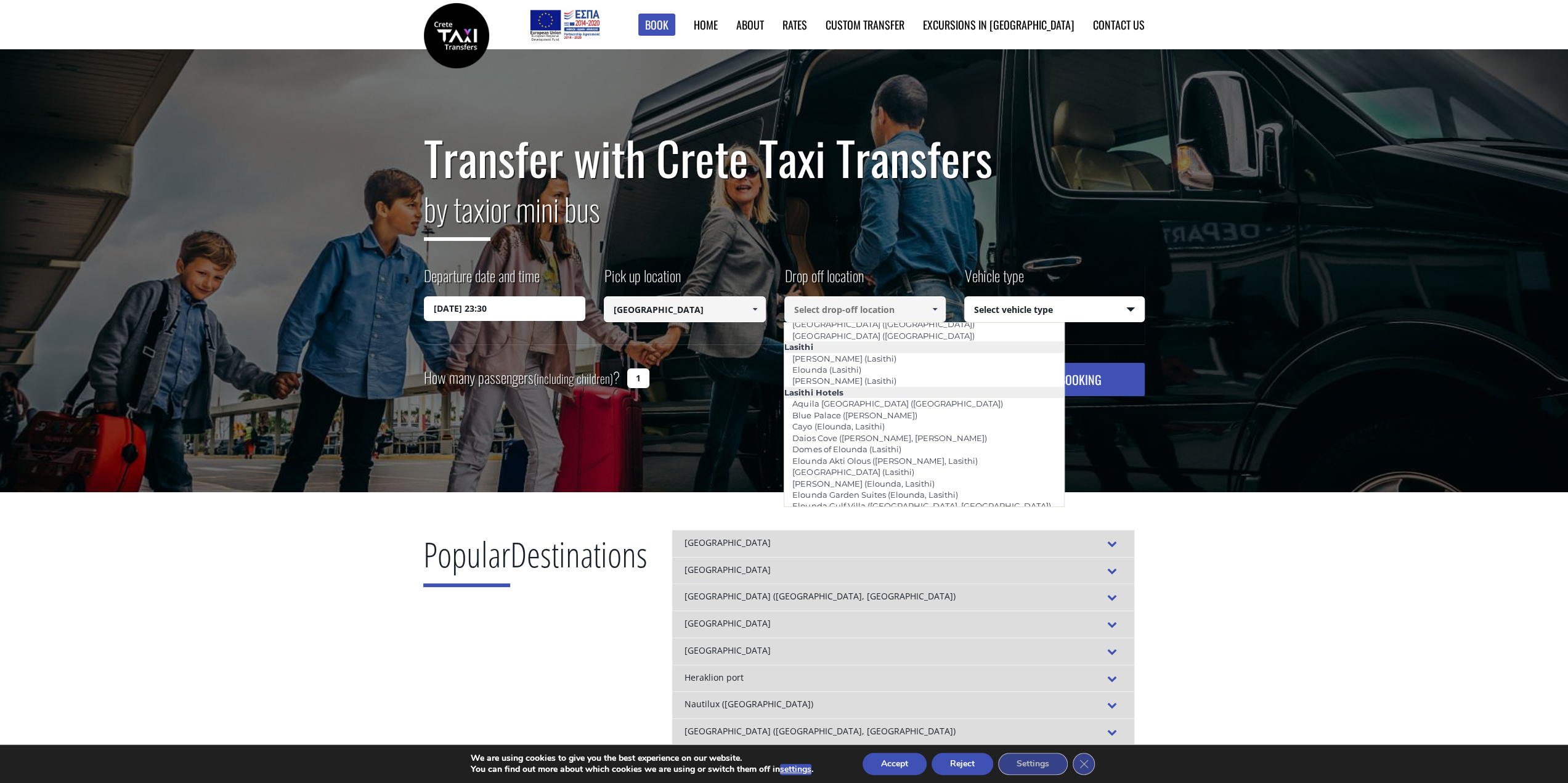
scroll to position [1725, 0]
click at [899, 596] on link "[PERSON_NAME] ([GEOGRAPHIC_DATA])" at bounding box center [874, 604] width 180 height 17
type input "[PERSON_NAME] ([GEOGRAPHIC_DATA])"
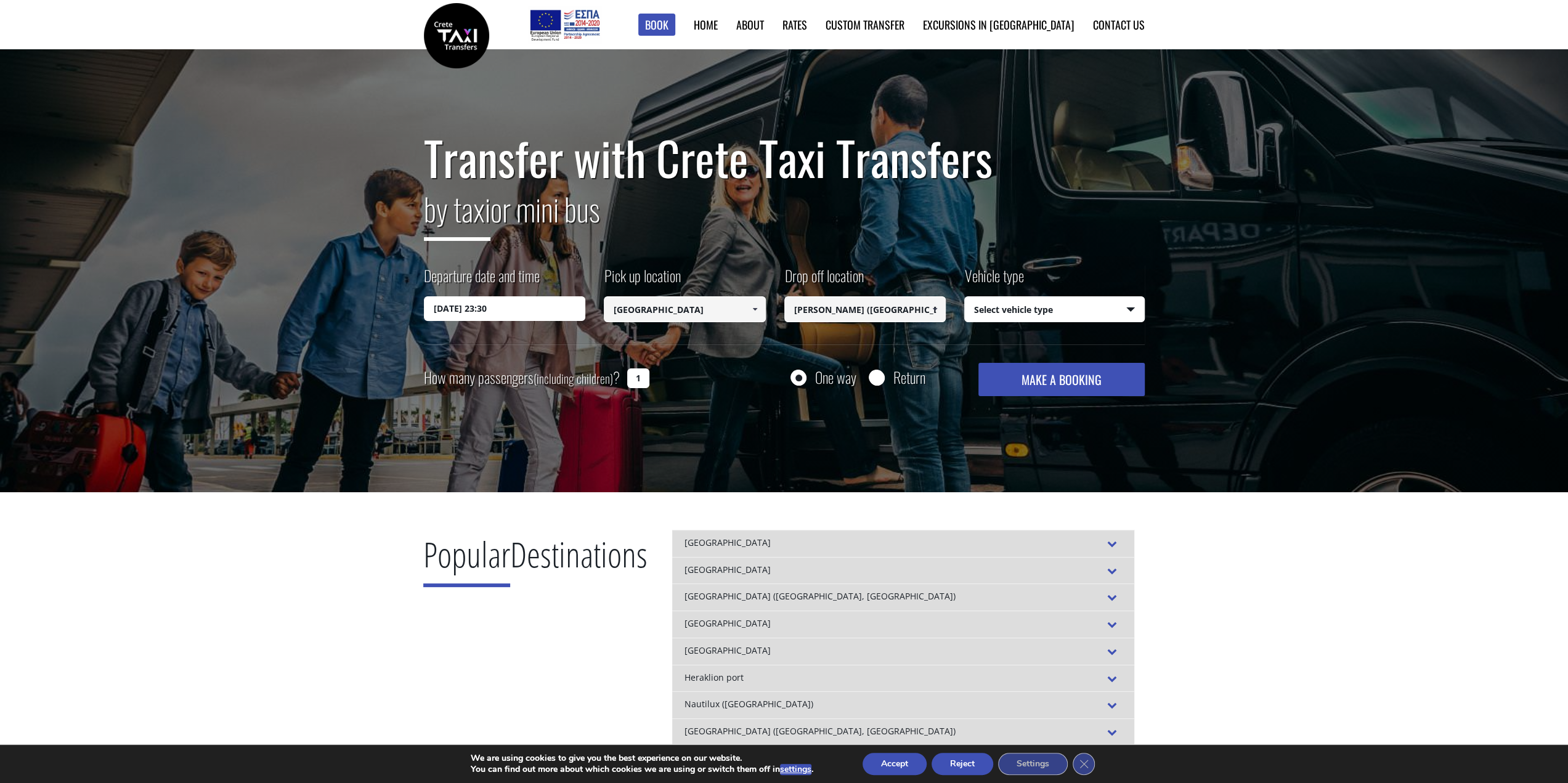
click at [876, 377] on input "Return" at bounding box center [876, 378] width 15 height 15
radio input "true"
type input "[PERSON_NAME] ([GEOGRAPHIC_DATA])"
type input "[GEOGRAPHIC_DATA]"
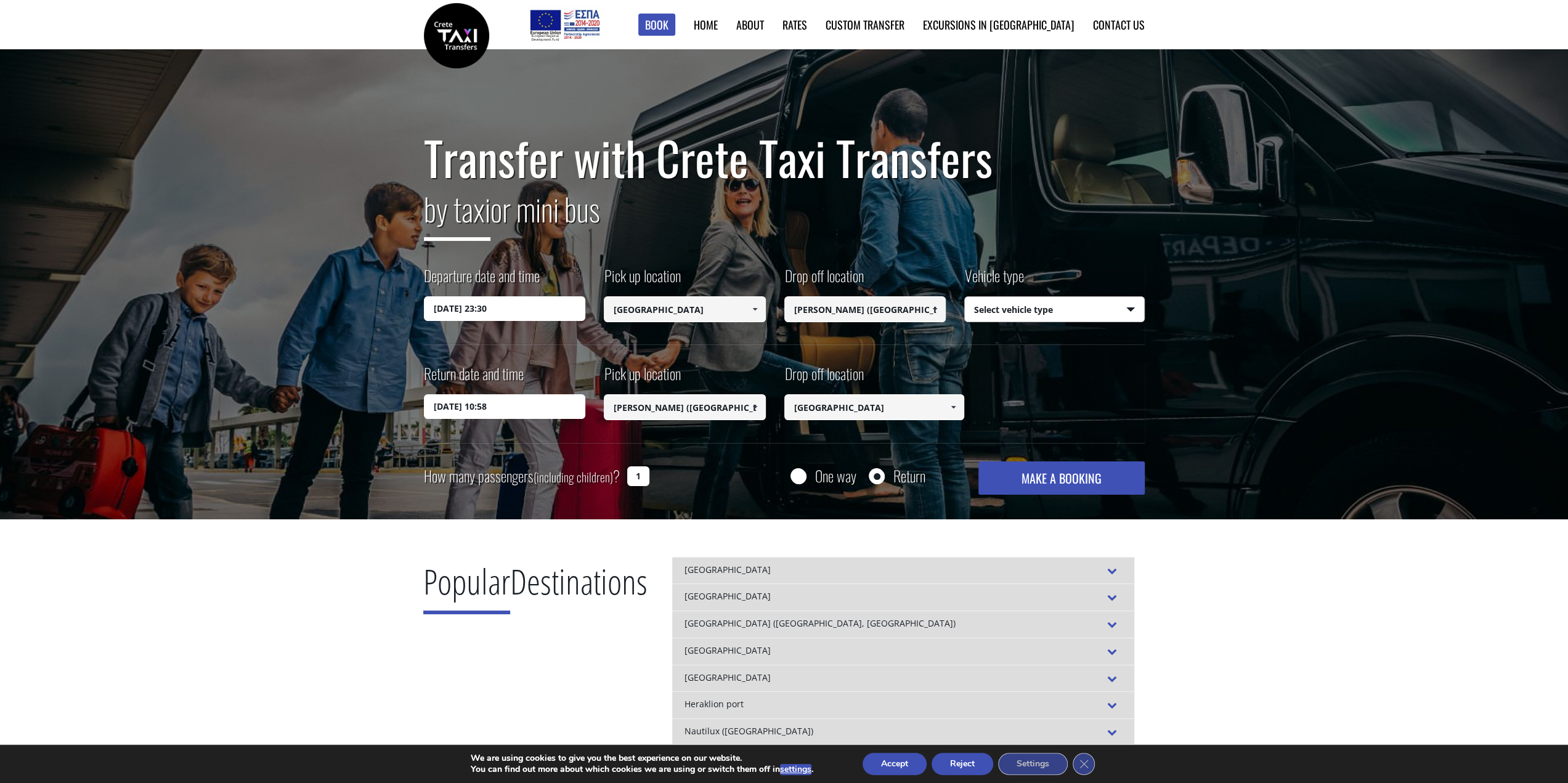
click at [1129, 307] on select "Select vehicle type Taxi (4 passengers) Mercedes E Class Mini Van (7 passengers…" at bounding box center [1055, 309] width 179 height 26
select select "540"
click at [965, 297] on select "Select vehicle type Taxi (4 passengers) Mercedes E Class Mini Van (7 passengers…" at bounding box center [1055, 309] width 179 height 26
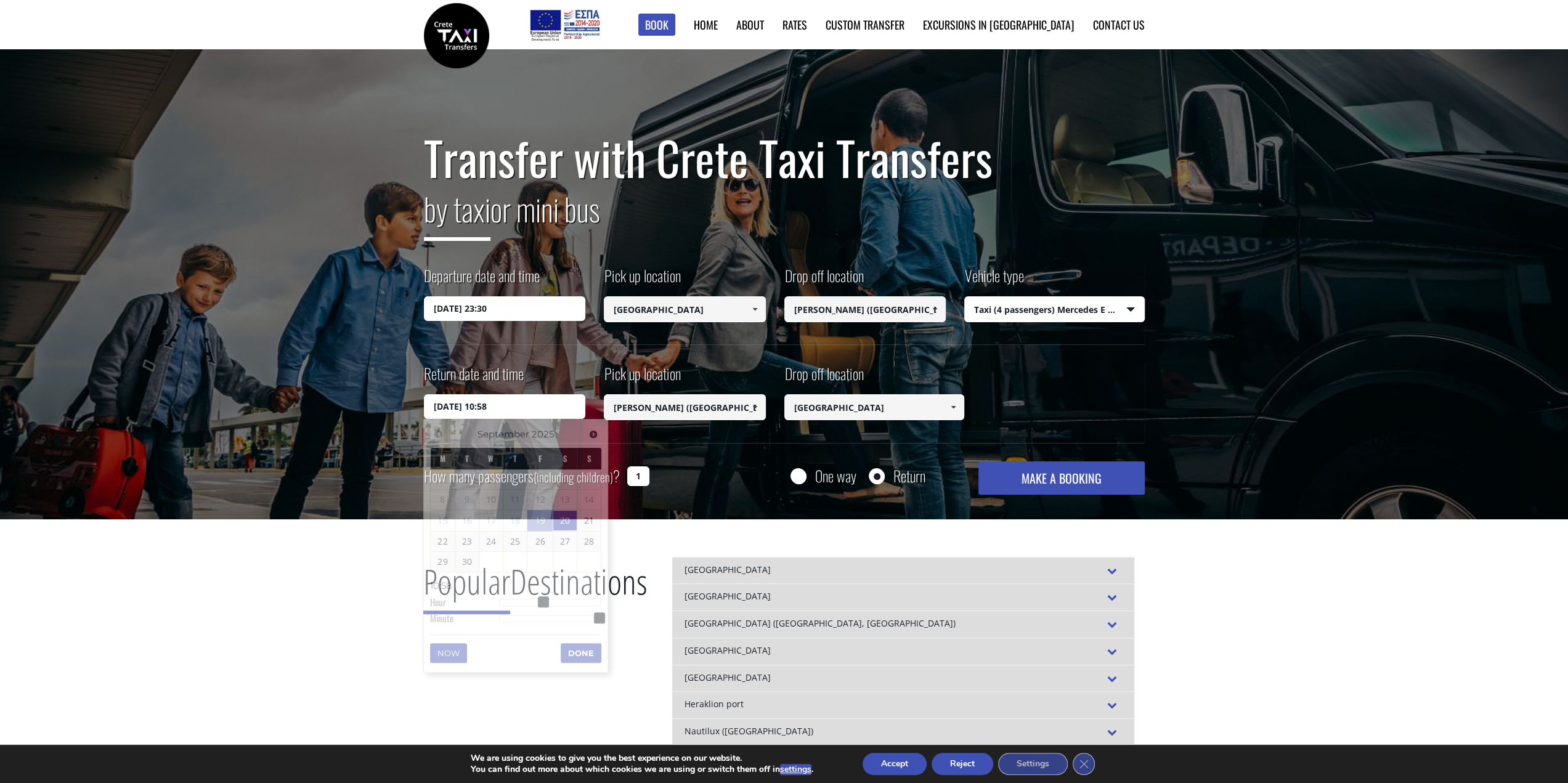
click at [531, 412] on input "20/09/2025 10:58" at bounding box center [504, 407] width 162 height 25
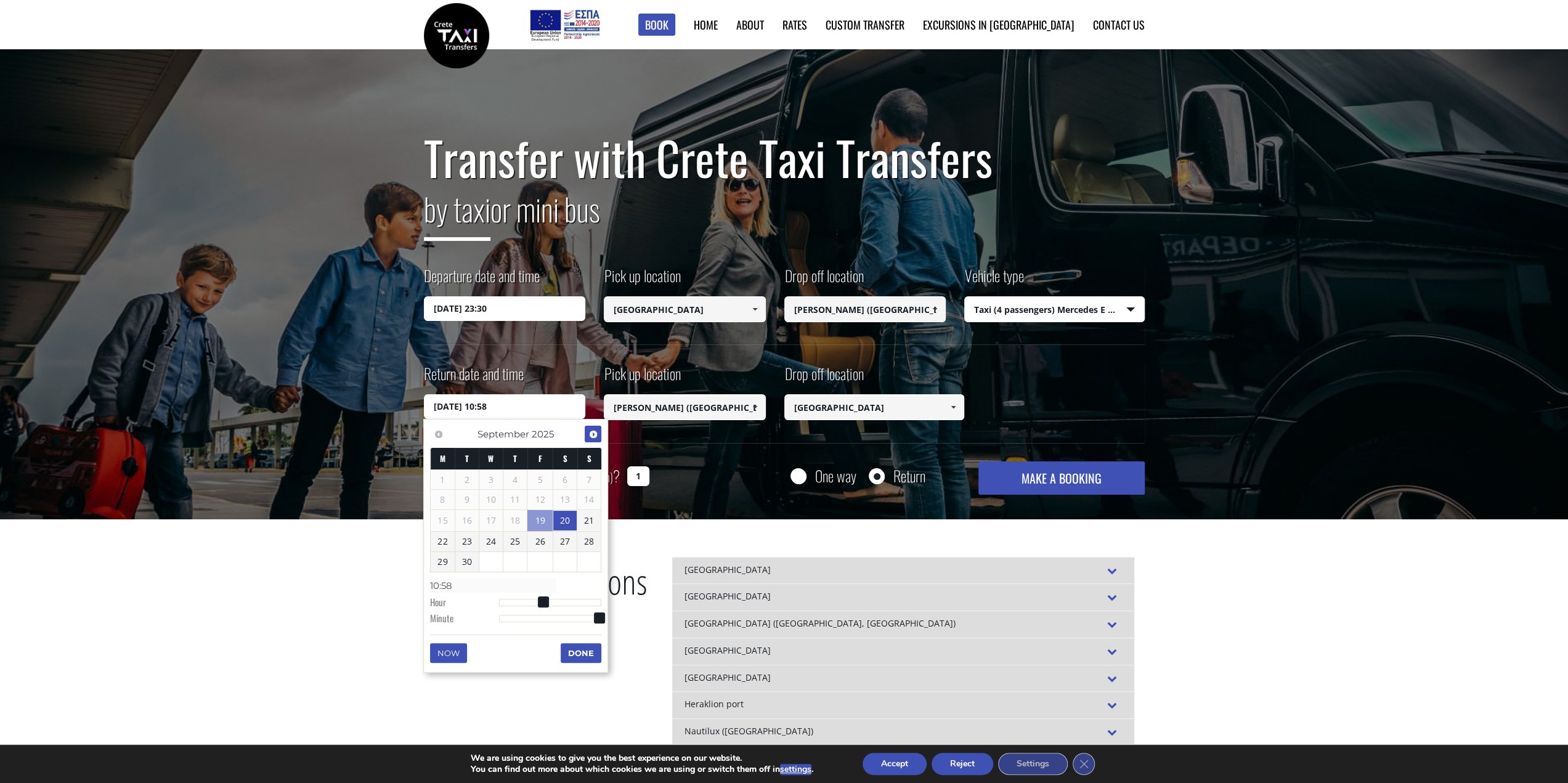
click at [593, 432] on span "Next" at bounding box center [593, 434] width 10 height 10
click at [474, 501] on link "7" at bounding box center [467, 500] width 24 height 20
type input "07/10/2025 11:58"
type input "11:58"
type input "07/10/2025 12:58"
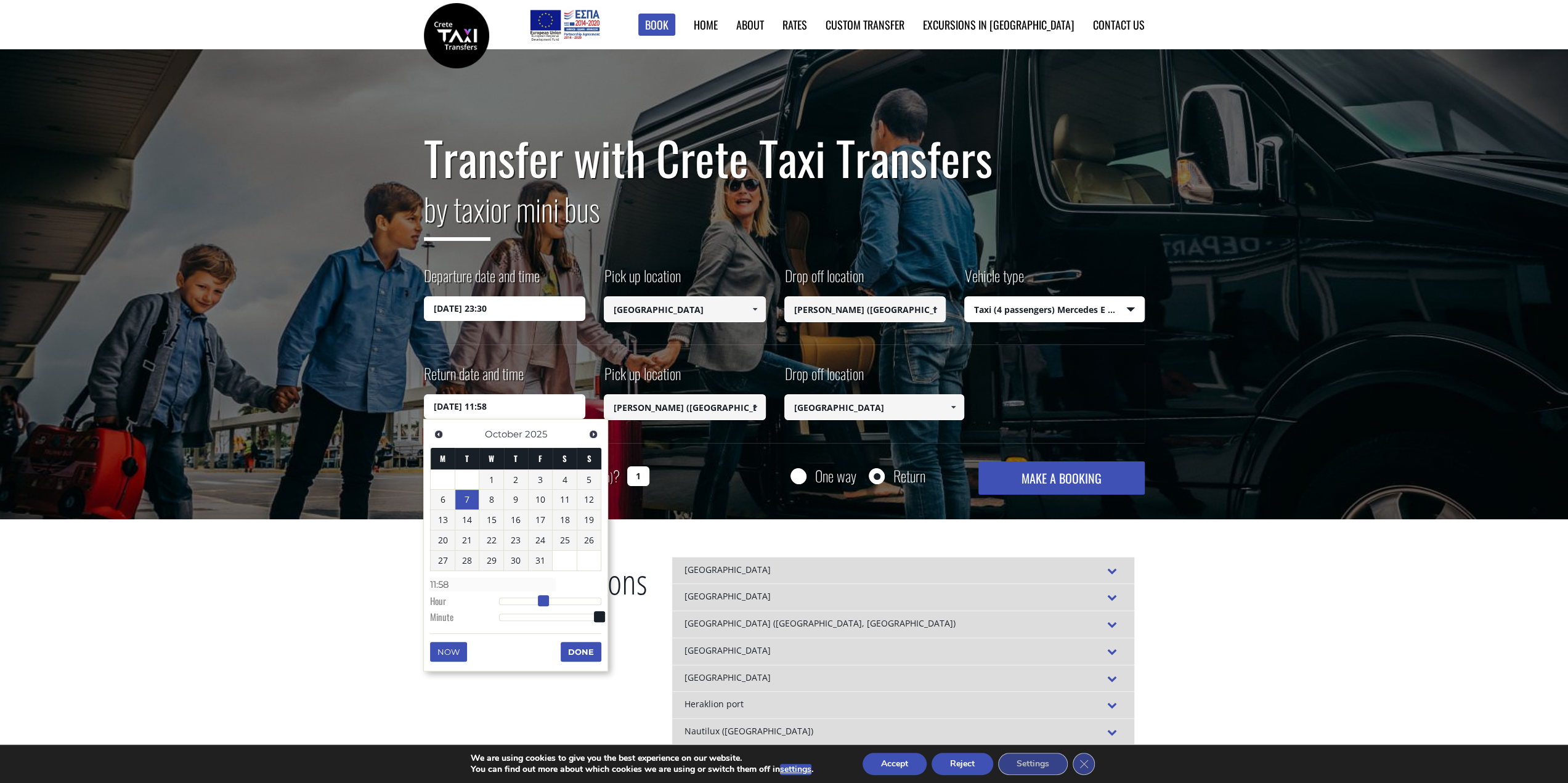
type input "12:58"
type input "07/10/2025 13:58"
type input "13:58"
type input "07/10/2025 14:58"
type input "14:58"
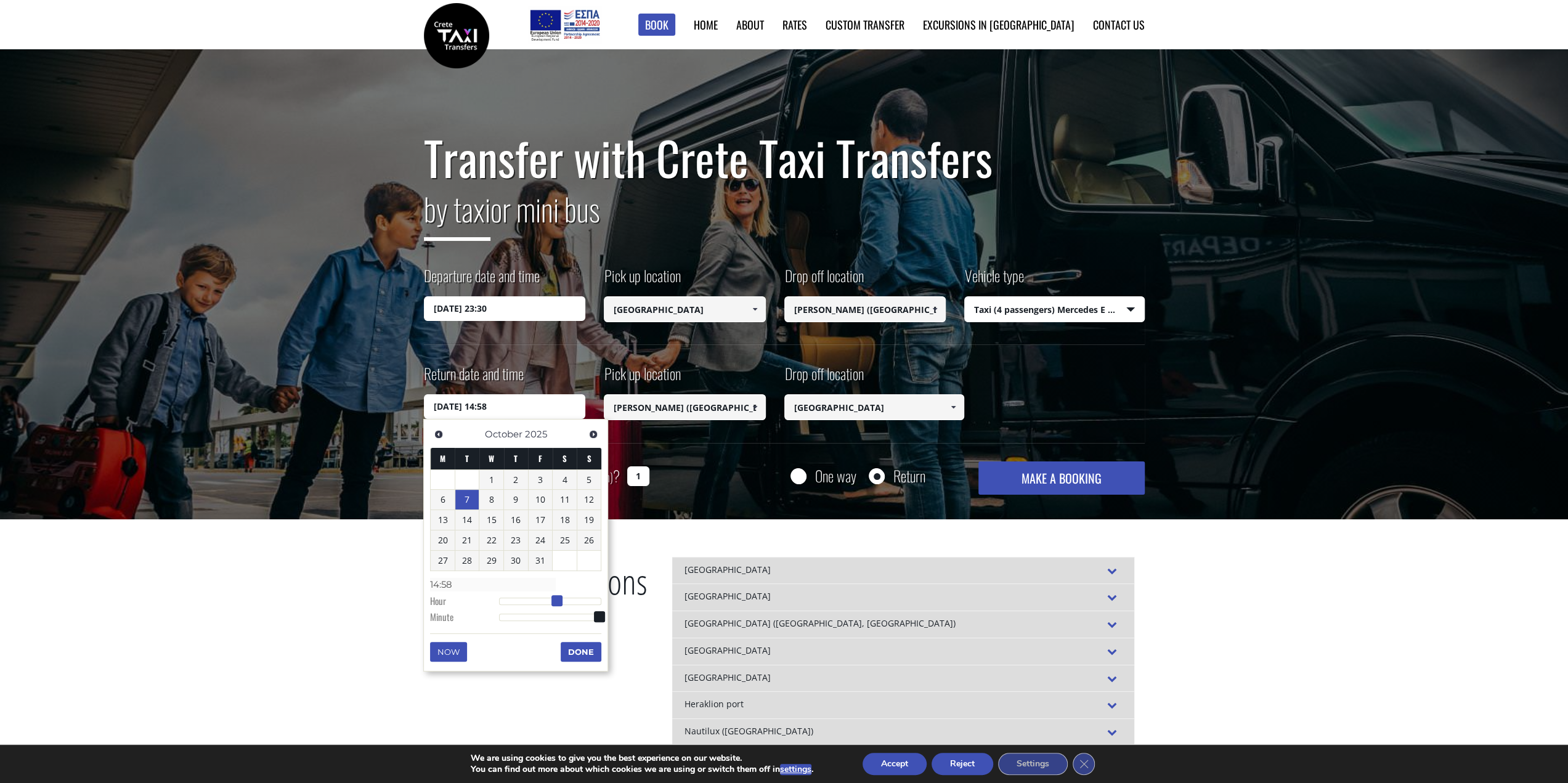
type input "07/10/2025 15:58"
type input "15:58"
type input "07/10/2025 16:58"
type input "16:58"
type input "07/10/2025 17:58"
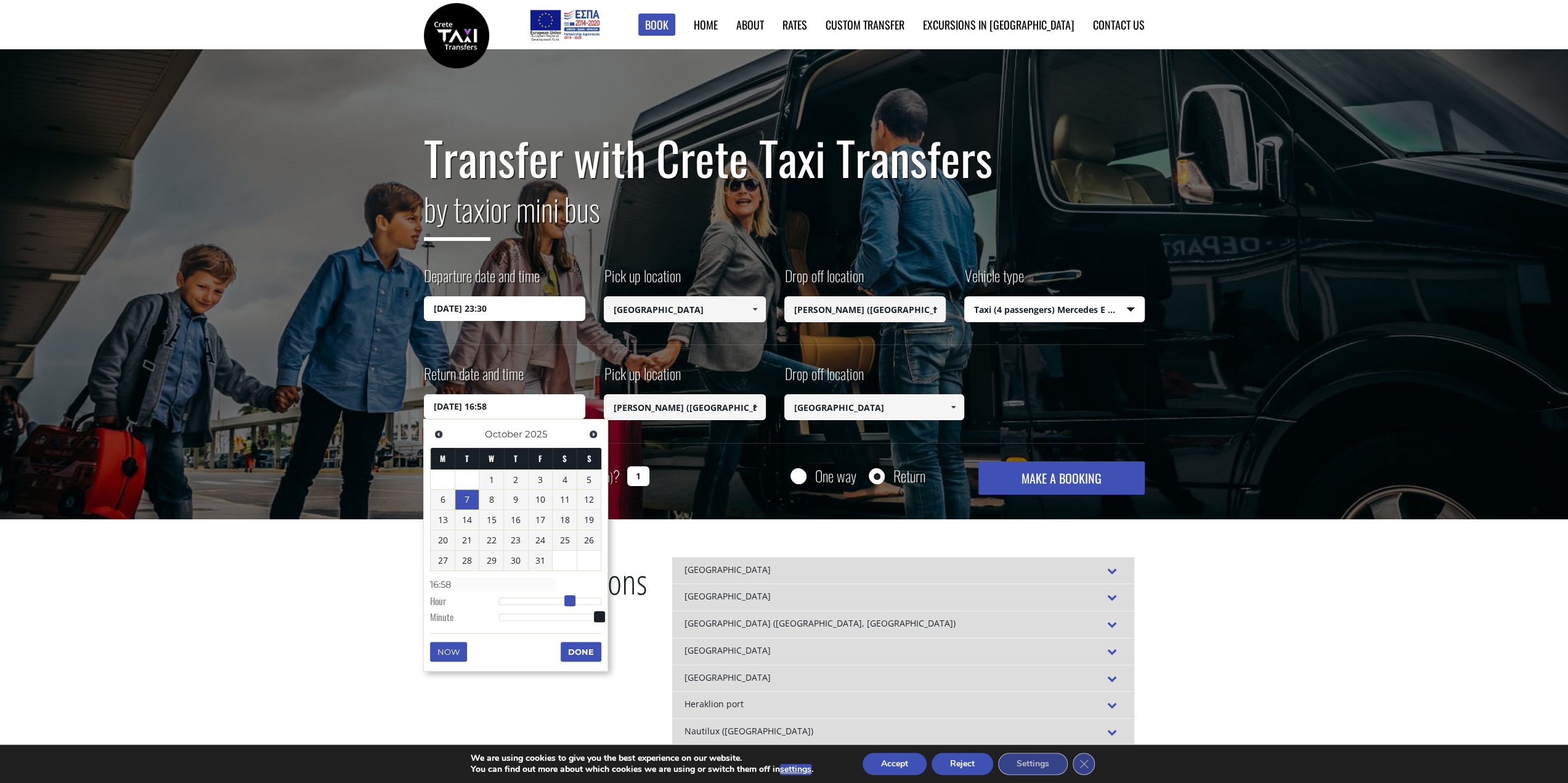
type input "17:58"
type input "07/10/2025 18:58"
type input "18:58"
type input "07/10/2025 19:58"
type input "19:58"
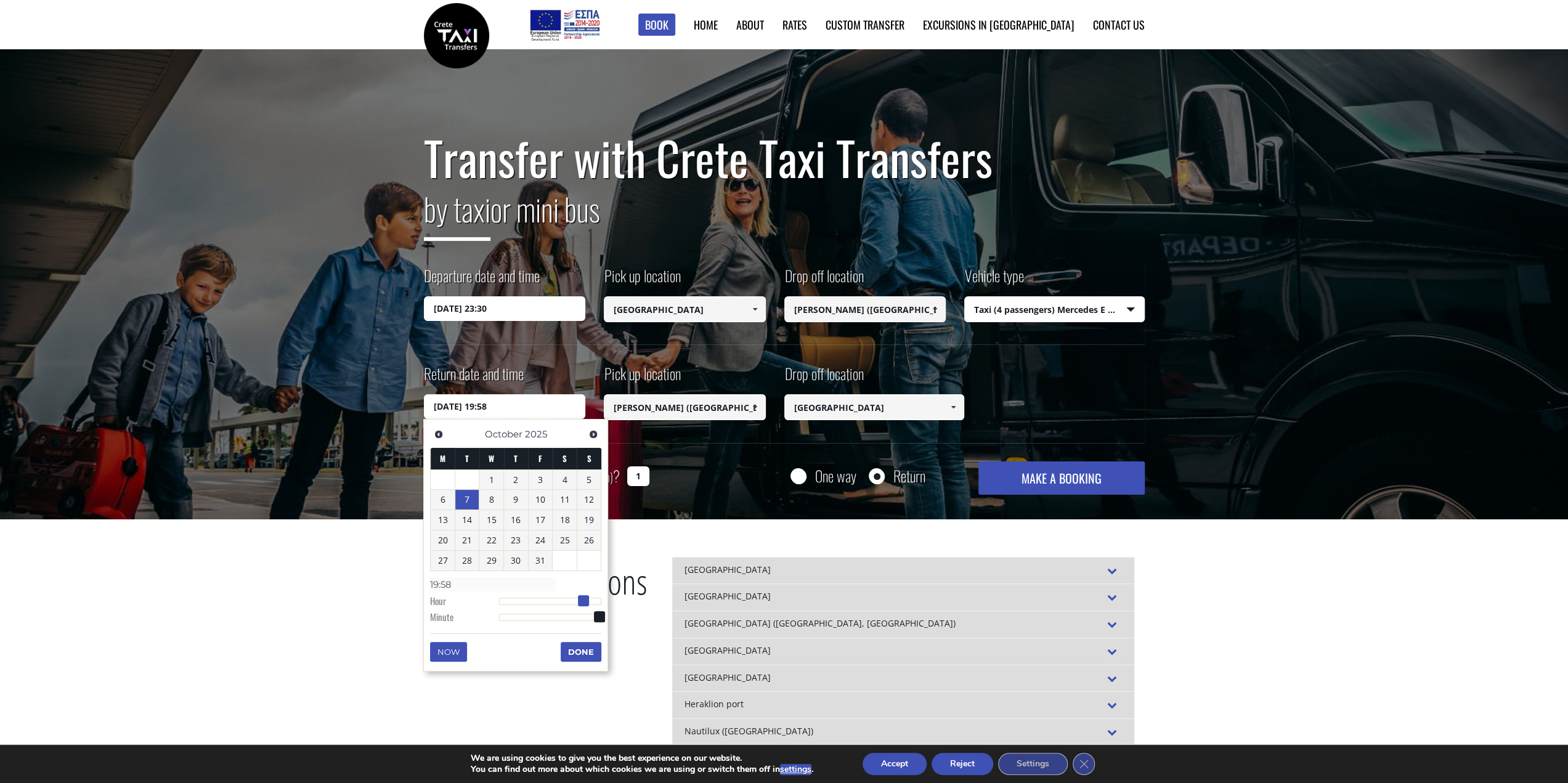
type input "07/10/2025 20:58"
type input "20:58"
drag, startPoint x: 542, startPoint y: 597, endPoint x: 585, endPoint y: 597, distance: 43.0
click at [585, 597] on span at bounding box center [588, 600] width 11 height 11
type input "07/10/2025 20:57"
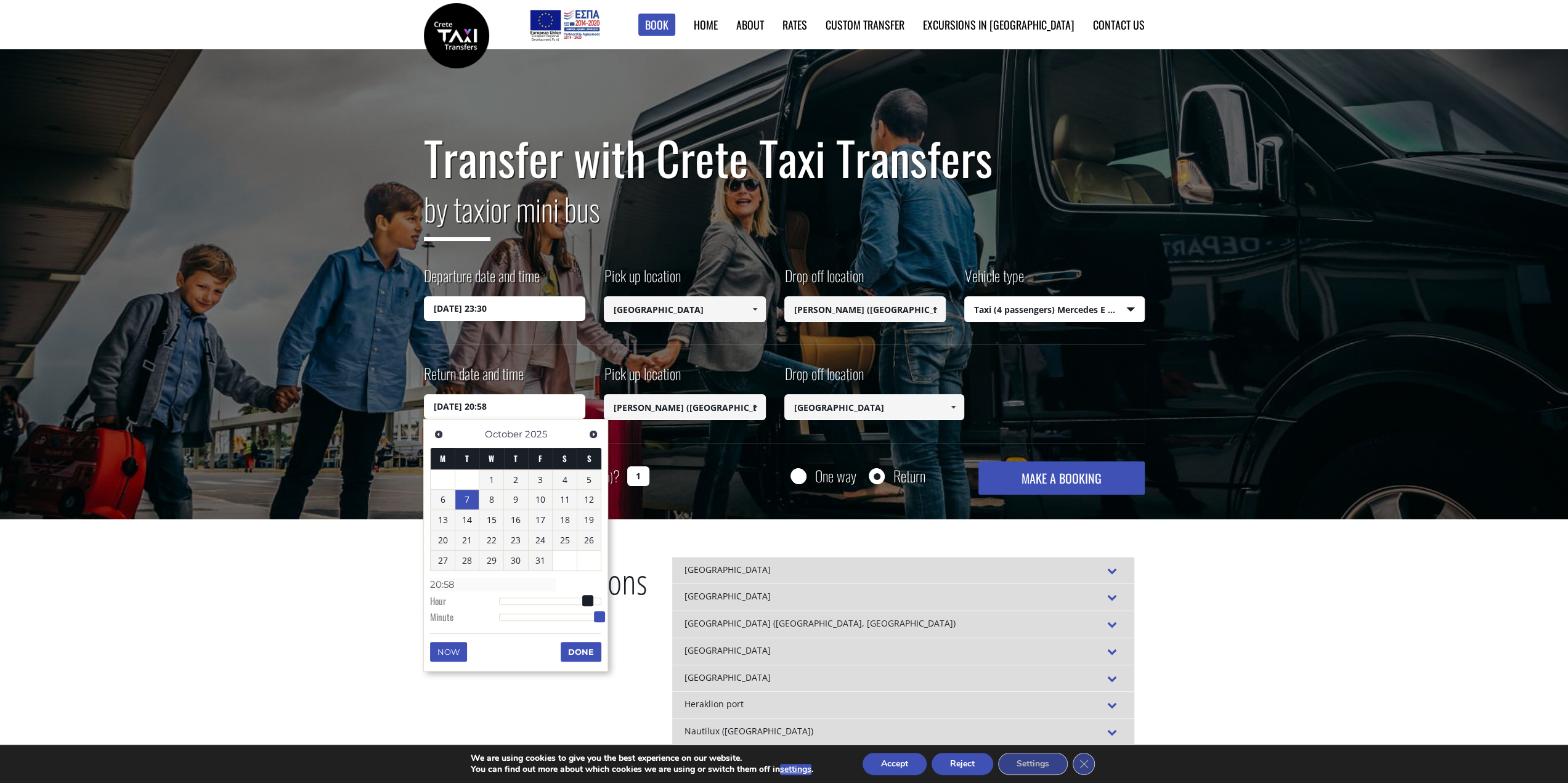
type input "20:57"
type input "07/10/2025 20:56"
type input "20:56"
type input "07/10/2025 20:55"
type input "20:55"
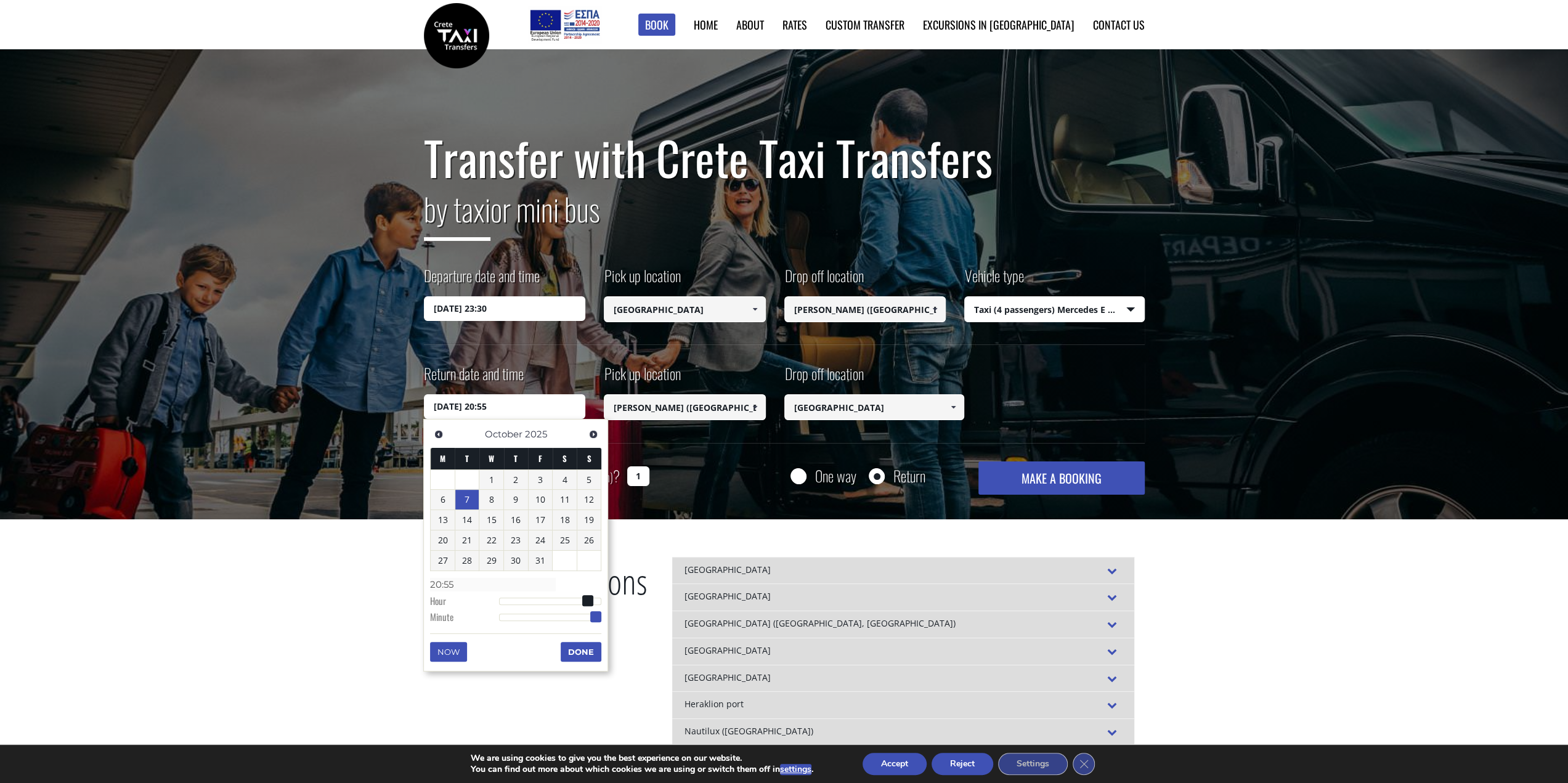
type input "07/10/2025 20:54"
type input "20:54"
type input "07/10/2025 20:53"
type input "20:53"
type input "07/10/2025 20:52"
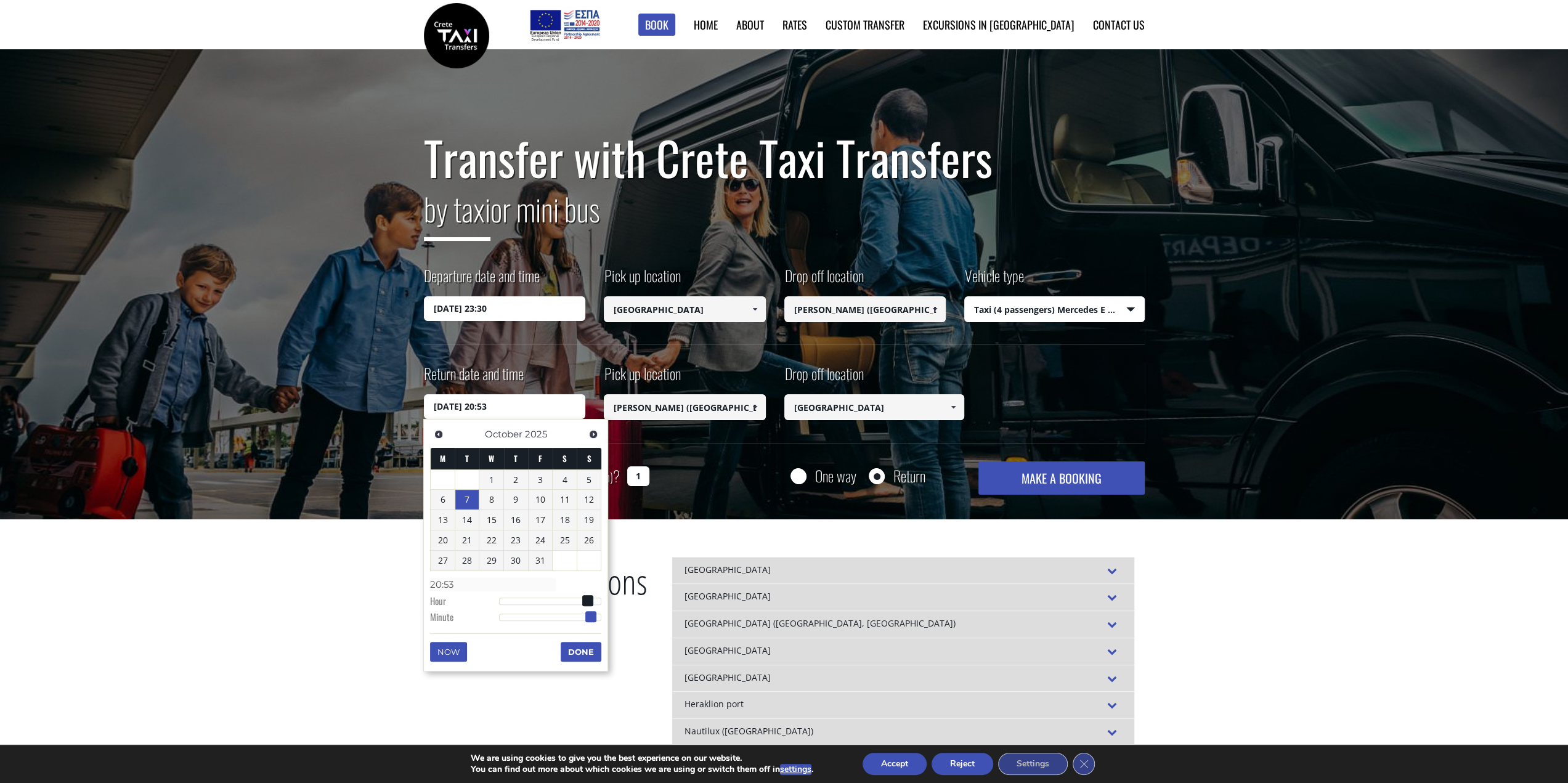
type input "20:52"
type input "07/10/2025 20:51"
type input "20:51"
type input "07/10/2025 20:50"
type input "20:50"
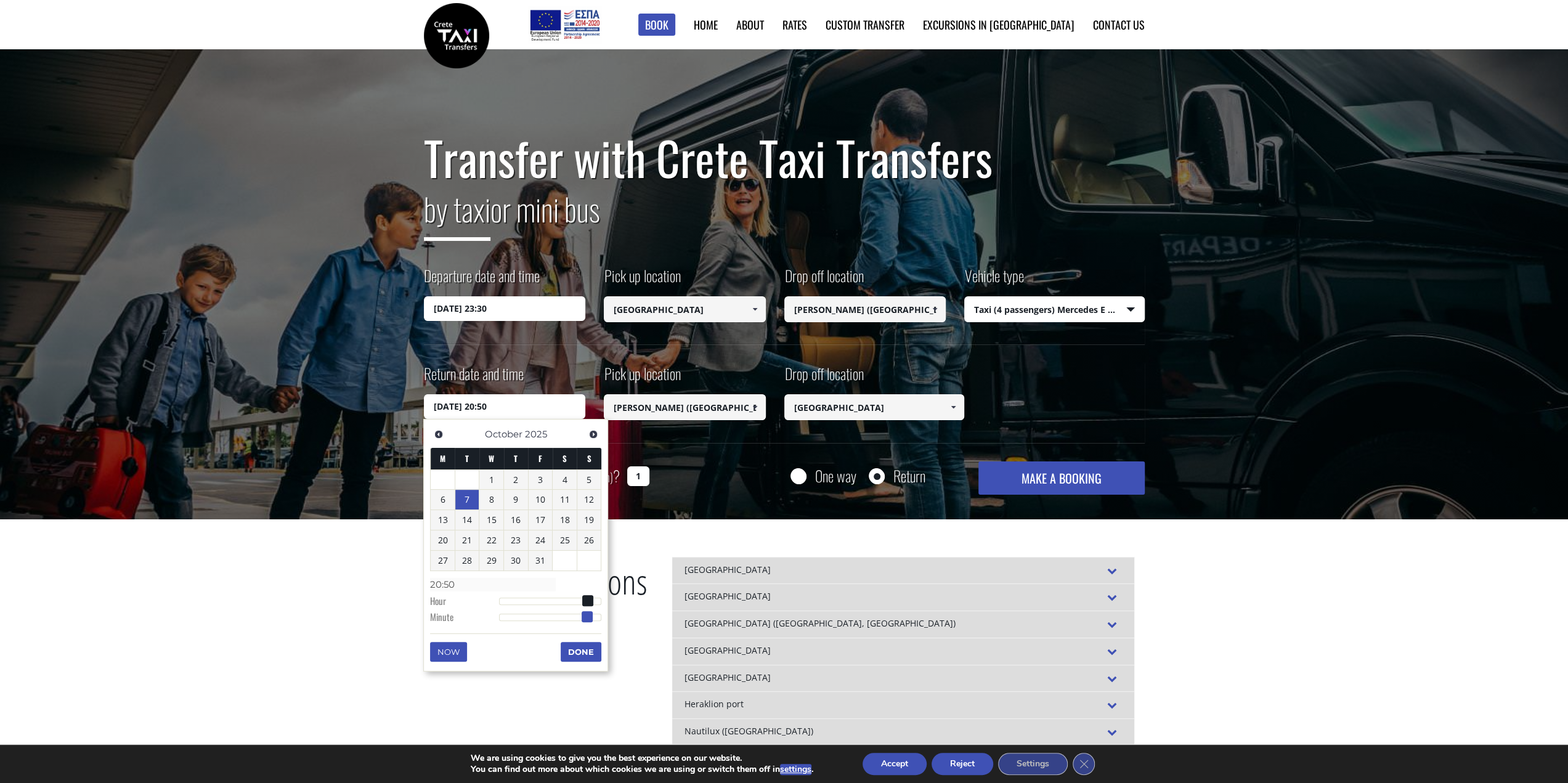
type input "07/10/2025 20:49"
type input "20:49"
type input "07/10/2025 20:48"
type input "20:48"
type input "07/10/2025 20:47"
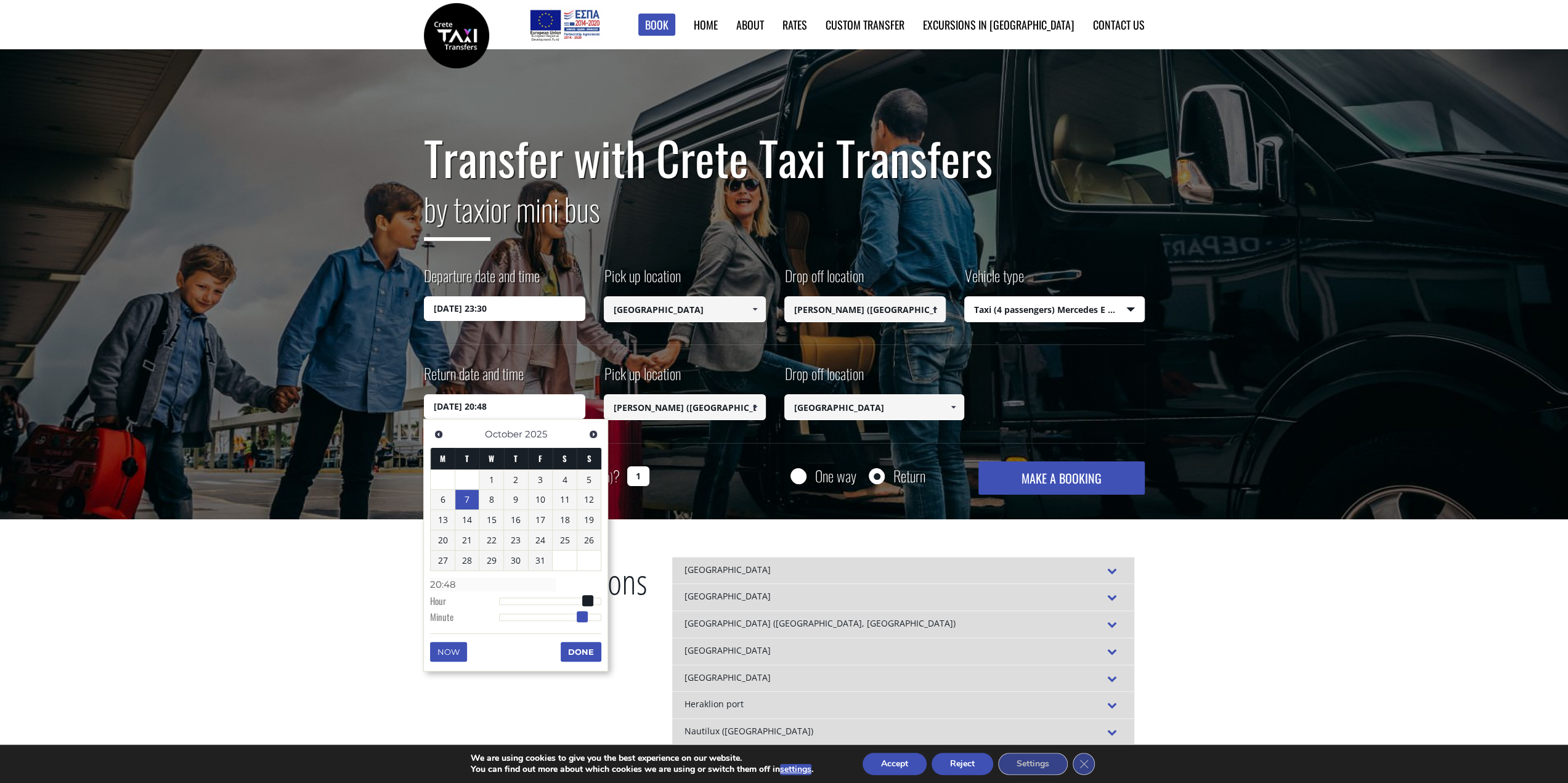
type input "20:47"
type input "07/10/2025 20:46"
type input "20:46"
type input "07/10/2025 20:45"
type input "20:45"
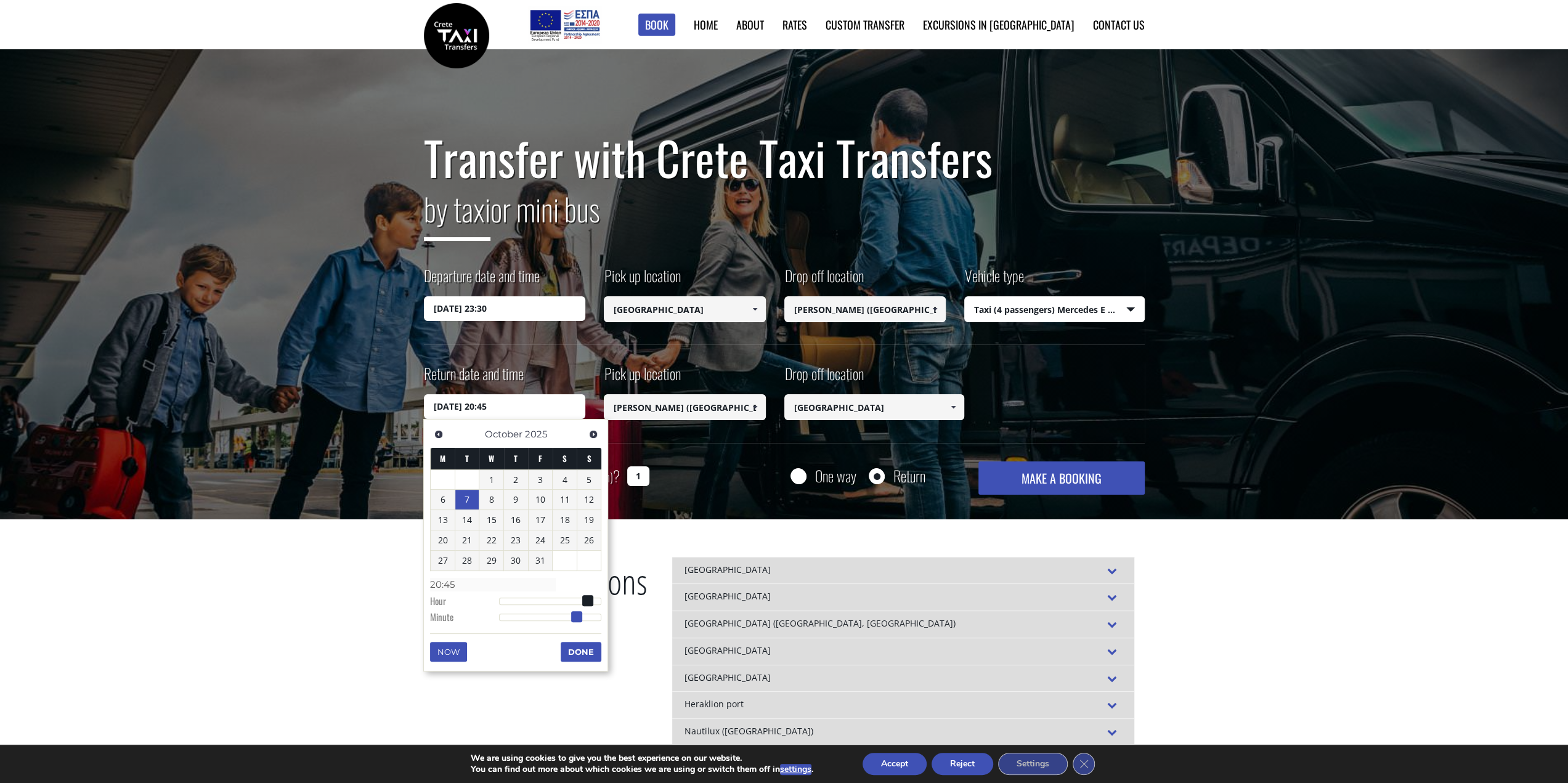
type input "07/10/2025 20:44"
type input "20:44"
type input "07/10/2025 20:43"
type input "20:43"
type input "07/10/2025 20:42"
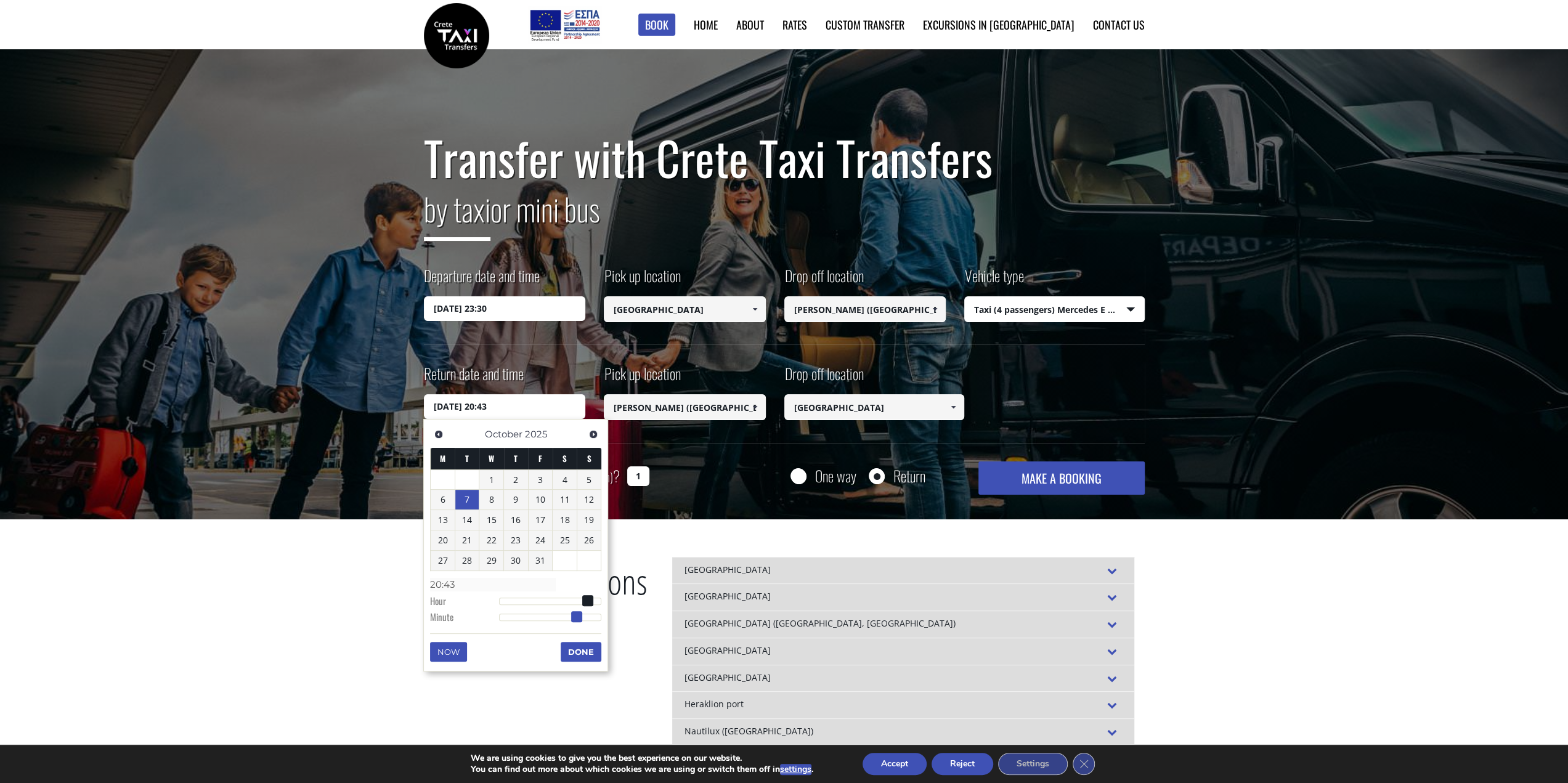
type input "20:42"
type input "07/10/2025 20:41"
type input "20:41"
type input "07/10/2025 20:40"
type input "20:40"
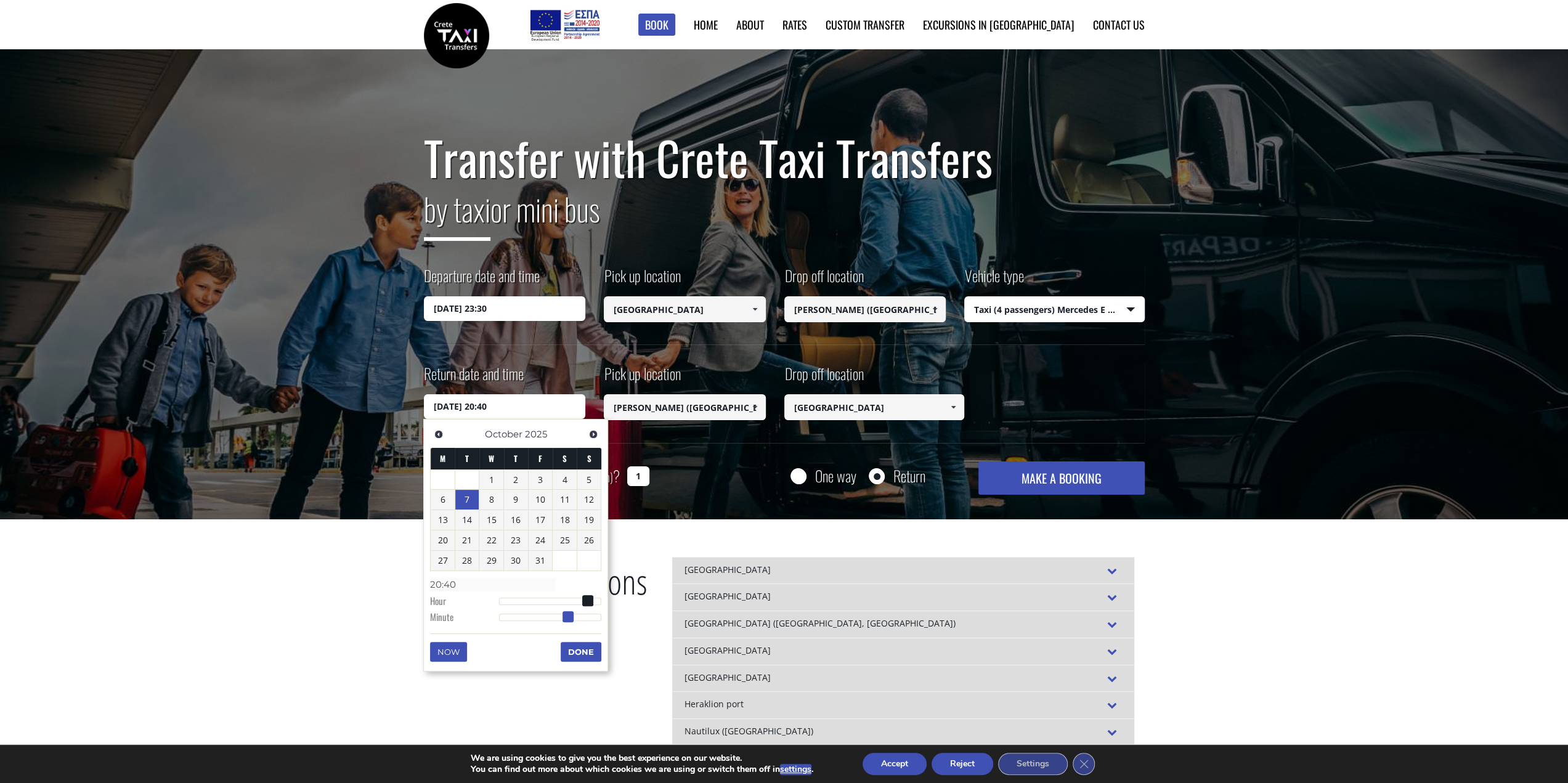
type input "07/10/2025 20:39"
type input "20:39"
type input "07/10/2025 20:38"
type input "20:38"
type input "07/10/2025 20:37"
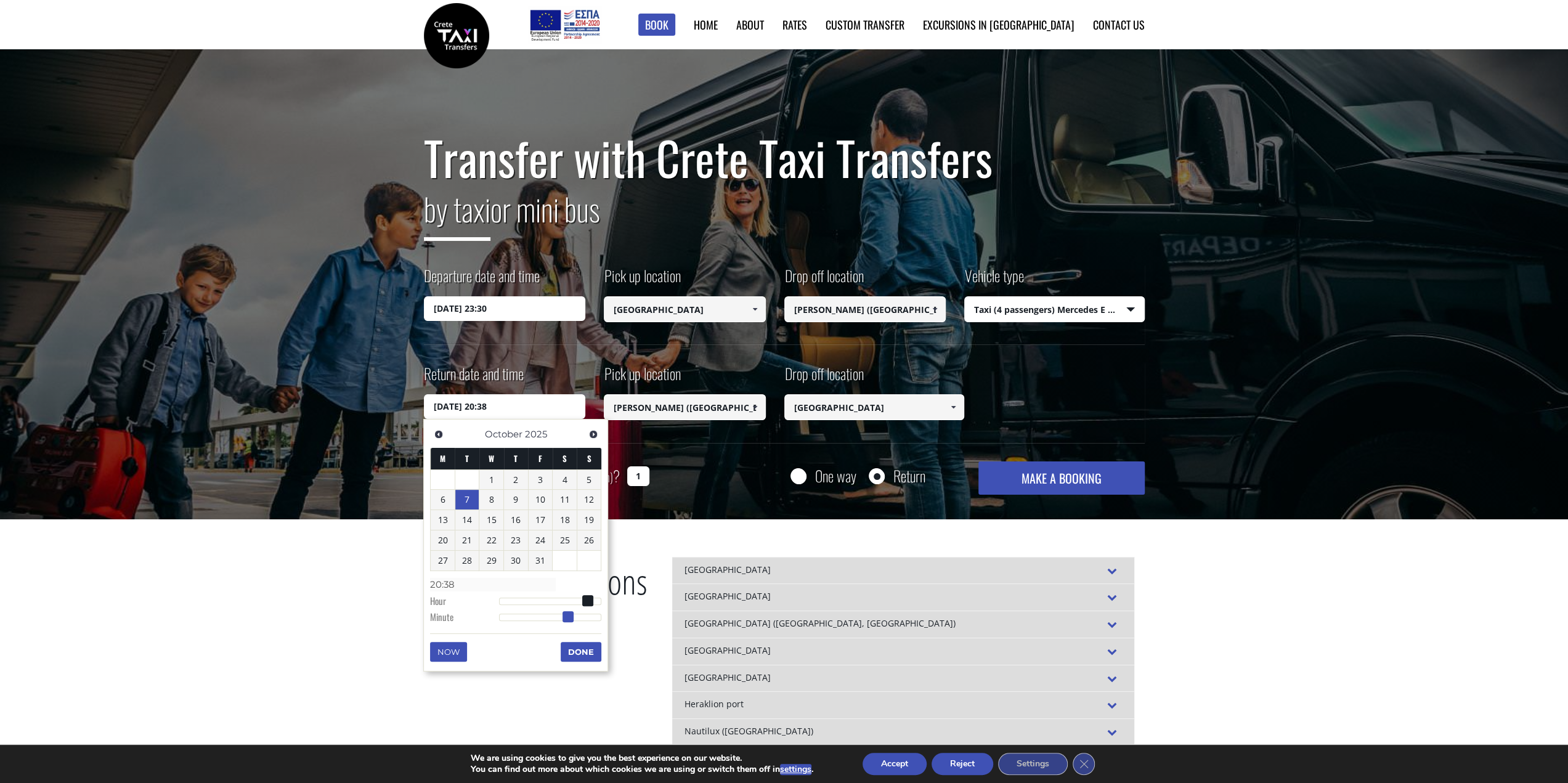
type input "20:37"
type input "07/10/2025 20:36"
type input "20:36"
type input "07/10/2025 20:35"
type input "20:35"
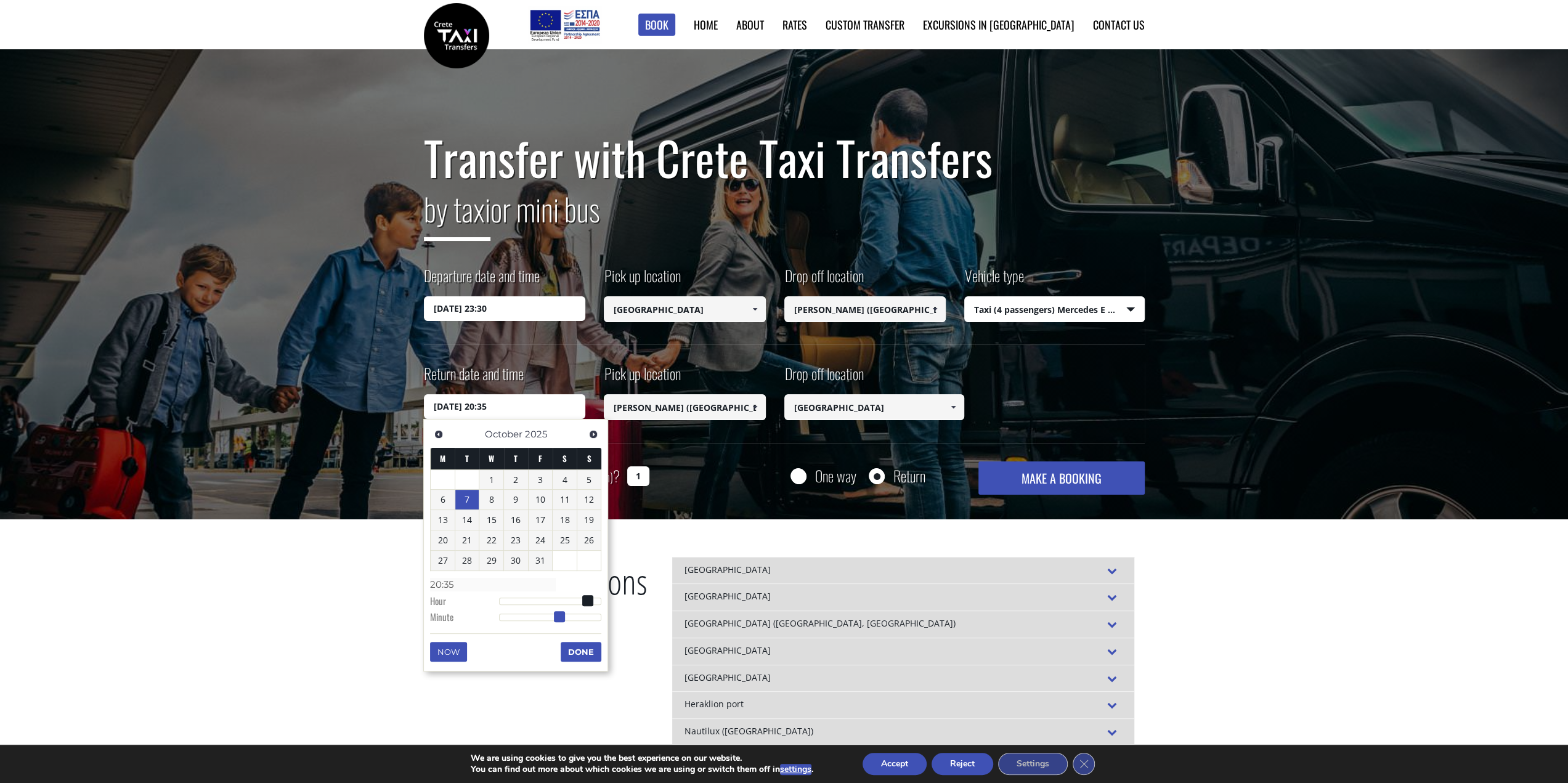
type input "07/10/2025 20:34"
type input "20:34"
type input "07/10/2025 20:33"
type input "20:33"
type input "07/10/2025 20:32"
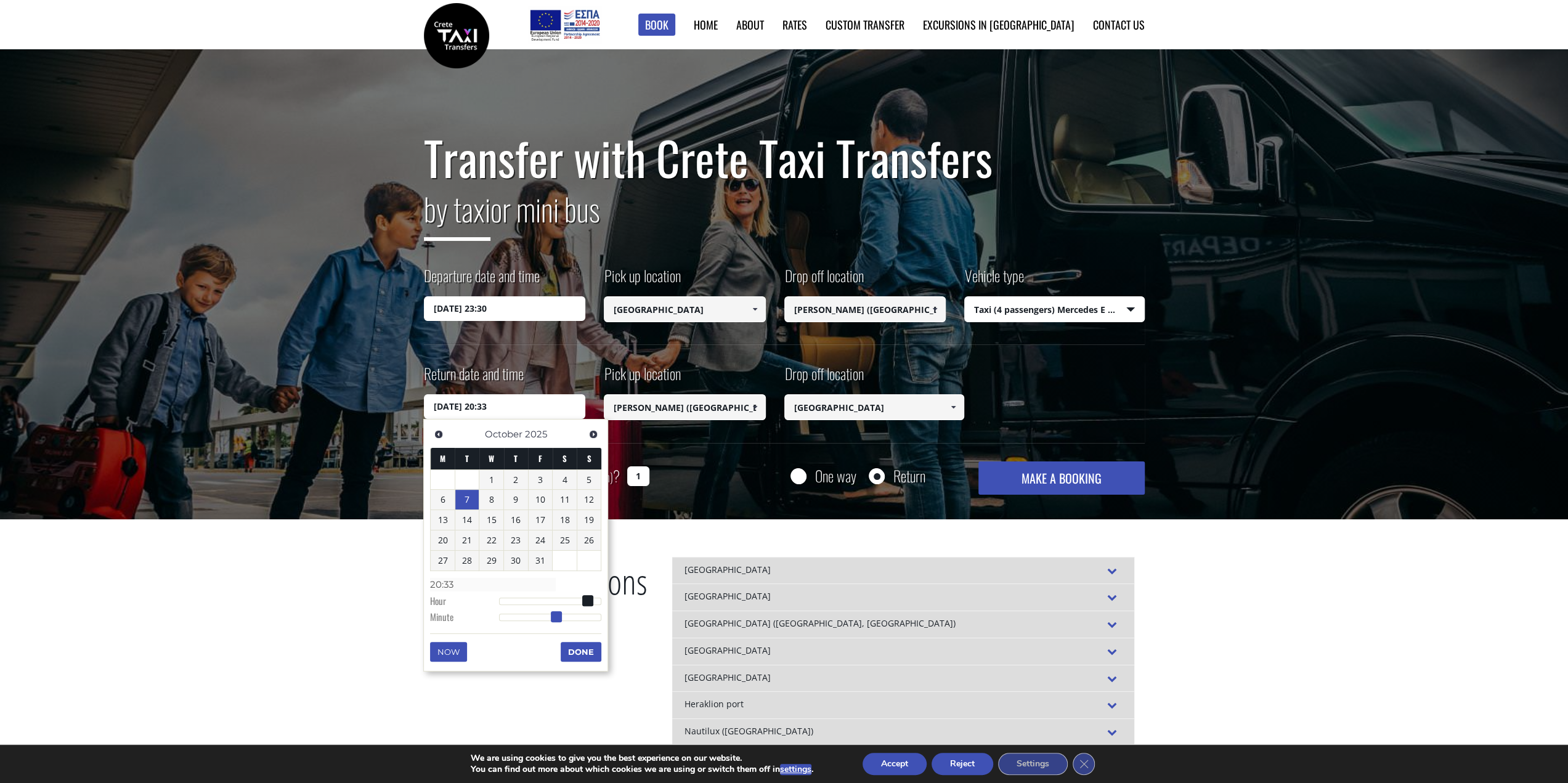
type input "20:32"
type input "07/10/2025 20:31"
type input "20:31"
type input "07/10/2025 20:30"
type input "20:30"
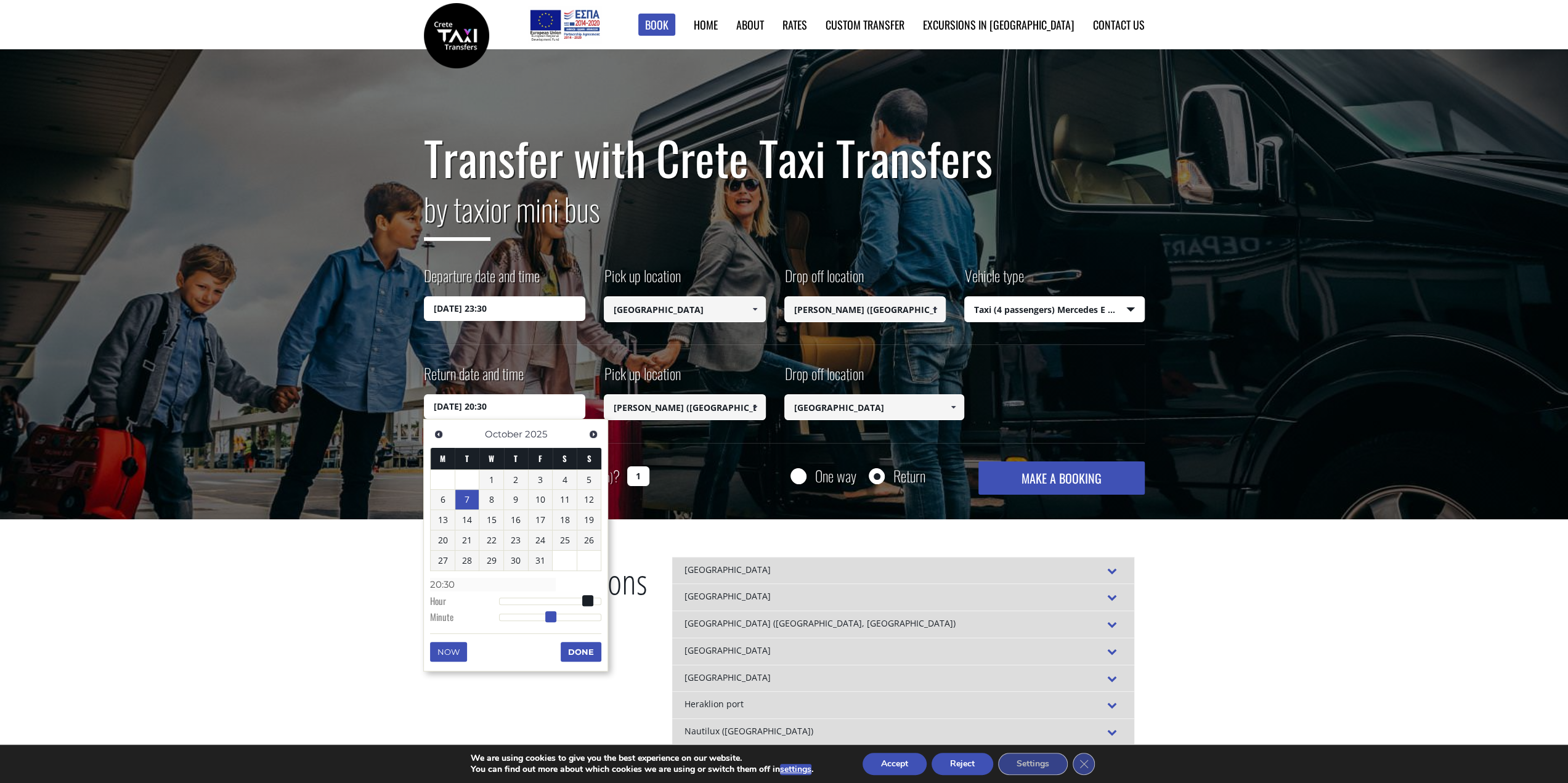
drag, startPoint x: 599, startPoint y: 615, endPoint x: 549, endPoint y: 615, distance: 50.0
click at [549, 615] on span at bounding box center [551, 616] width 11 height 11
click at [573, 647] on button "Done" at bounding box center [581, 652] width 40 height 20
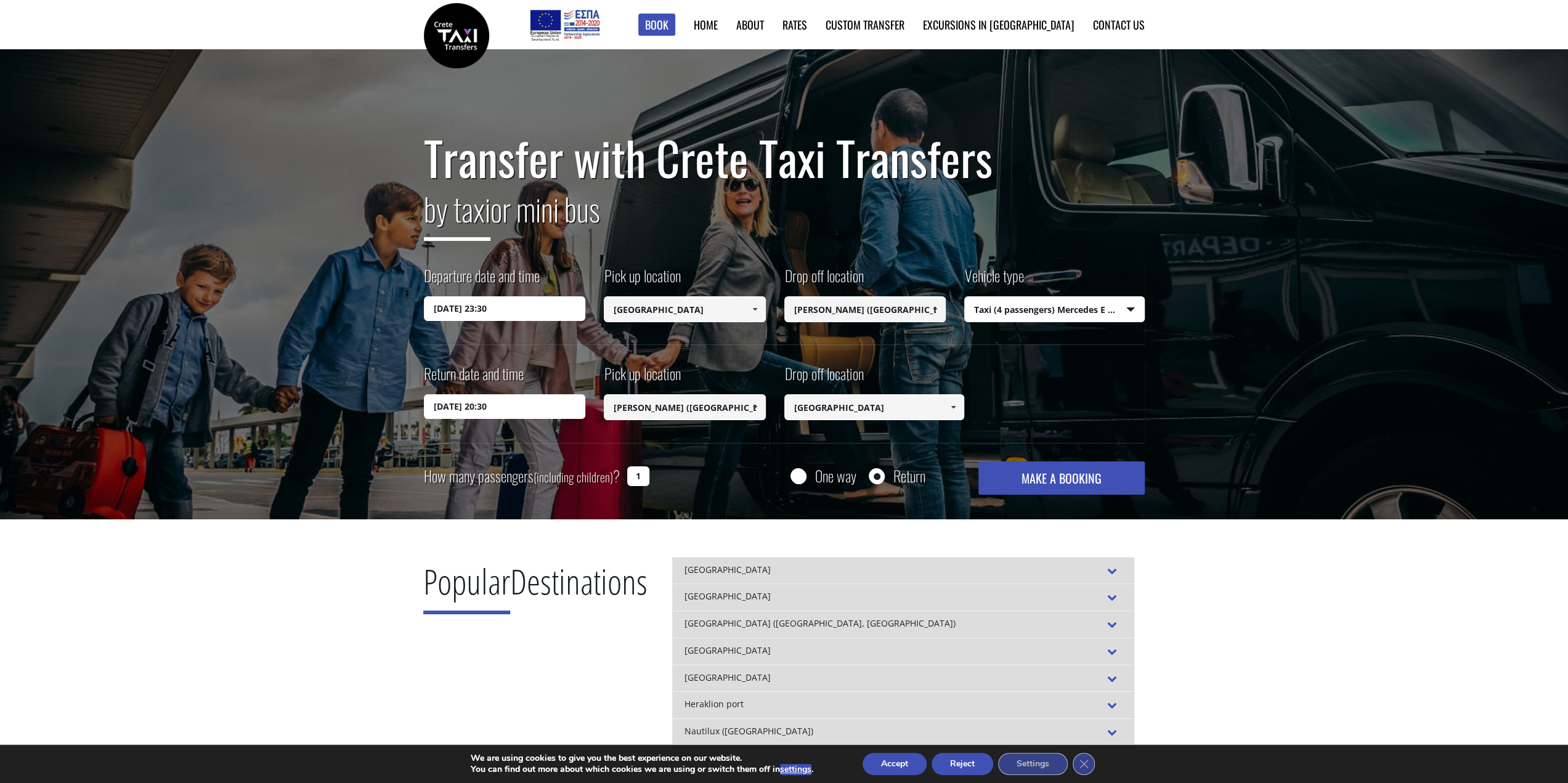
drag, startPoint x: 641, startPoint y: 478, endPoint x: 622, endPoint y: 474, distance: 19.4
click at [622, 474] on div "How many passengers (including children) ? 1" at bounding box center [550, 477] width 254 height 30
type input "4"
click at [1100, 478] on button "MAKE A BOOKING" at bounding box center [1061, 478] width 166 height 33
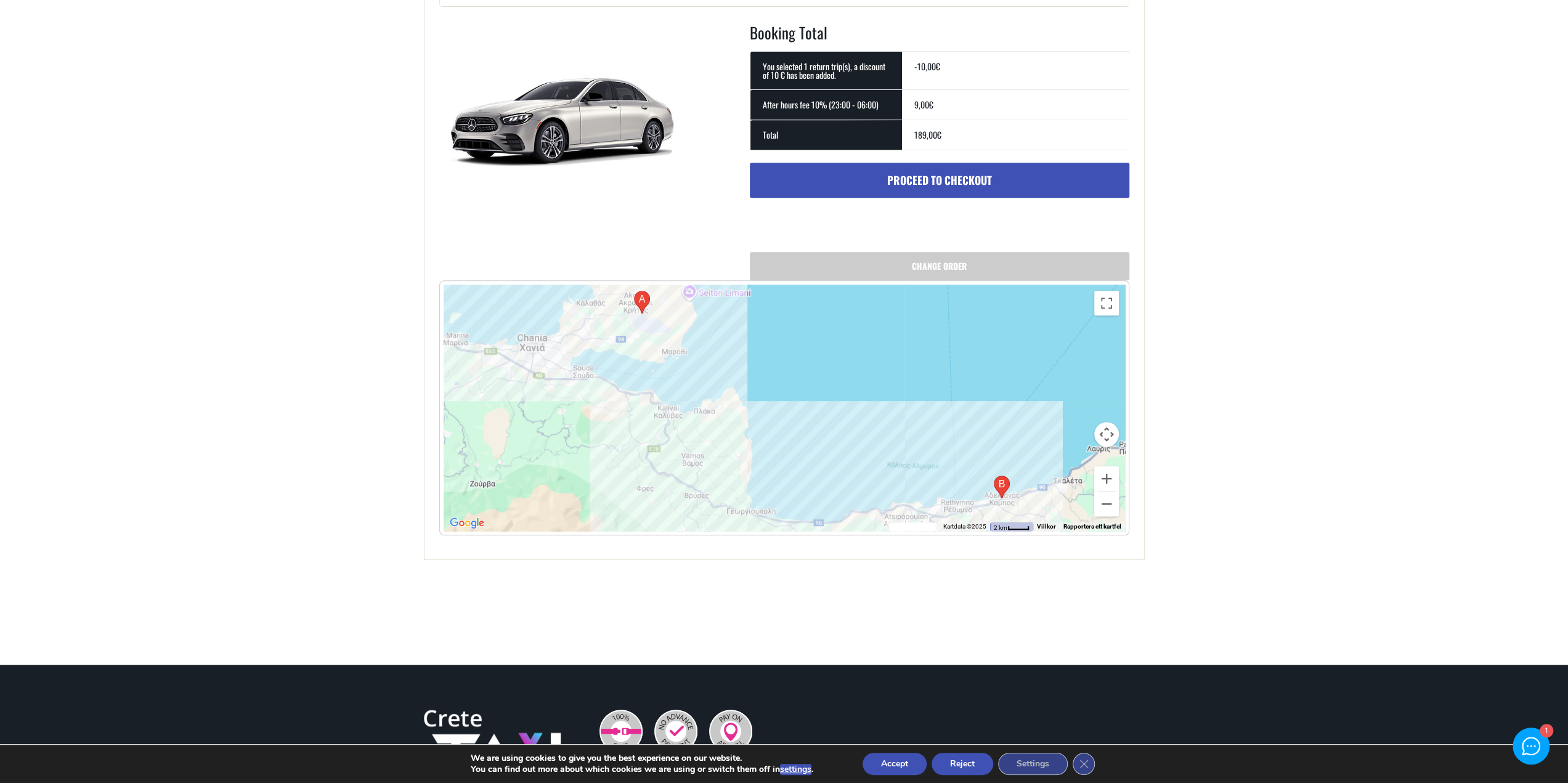
scroll to position [493, 0]
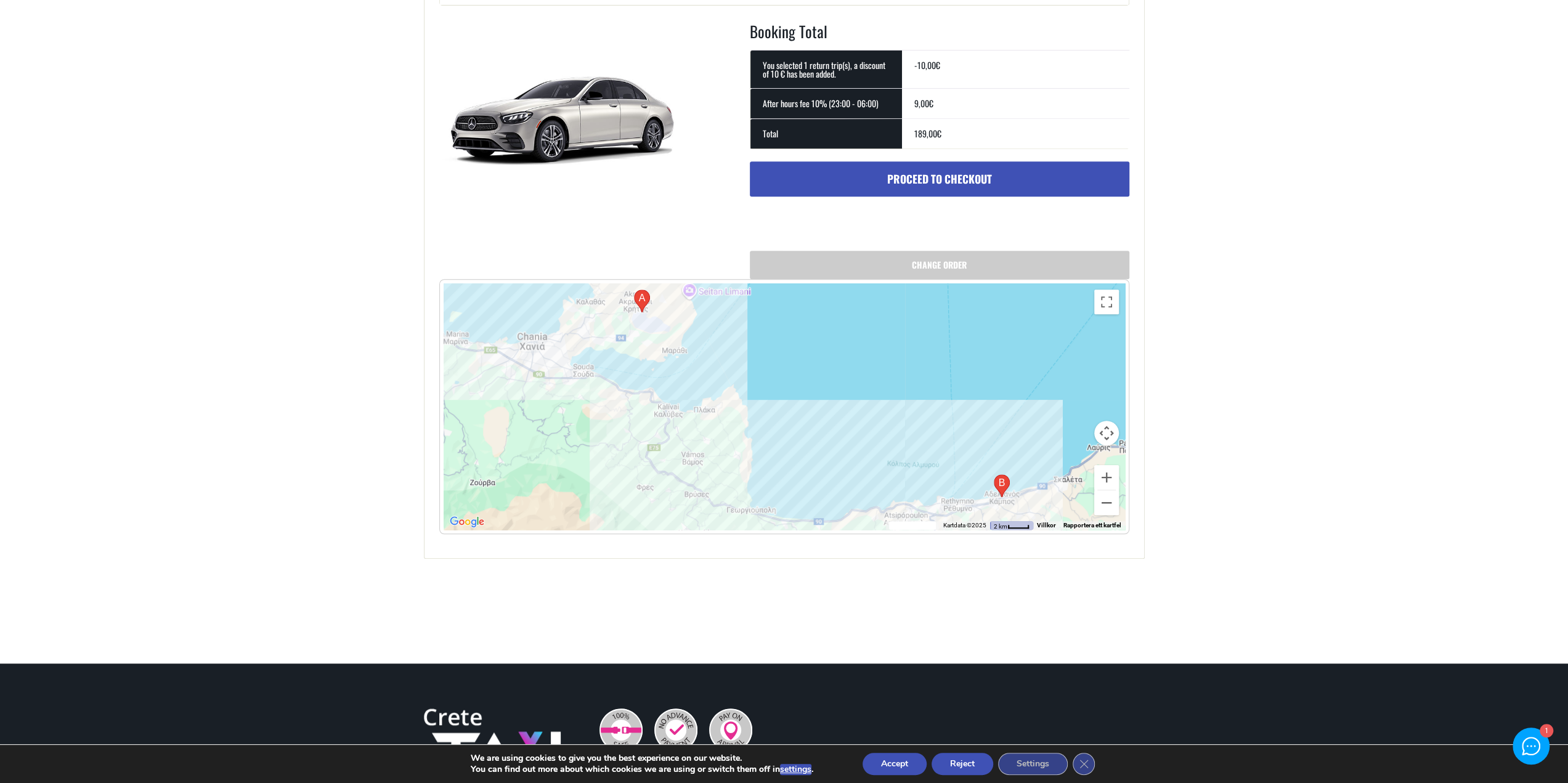
click at [966, 761] on button "Reject" at bounding box center [962, 763] width 62 height 22
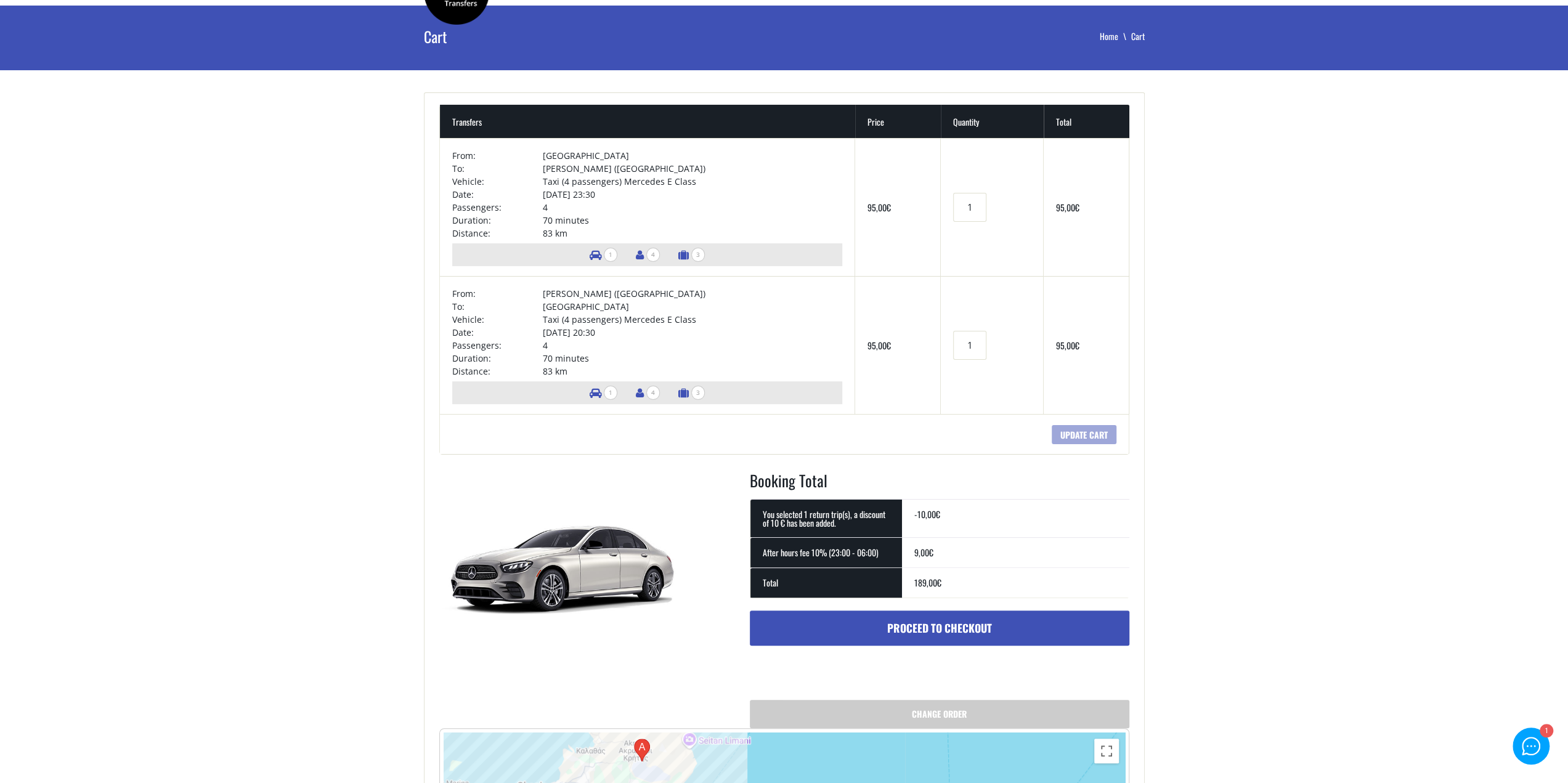
scroll to position [0, 0]
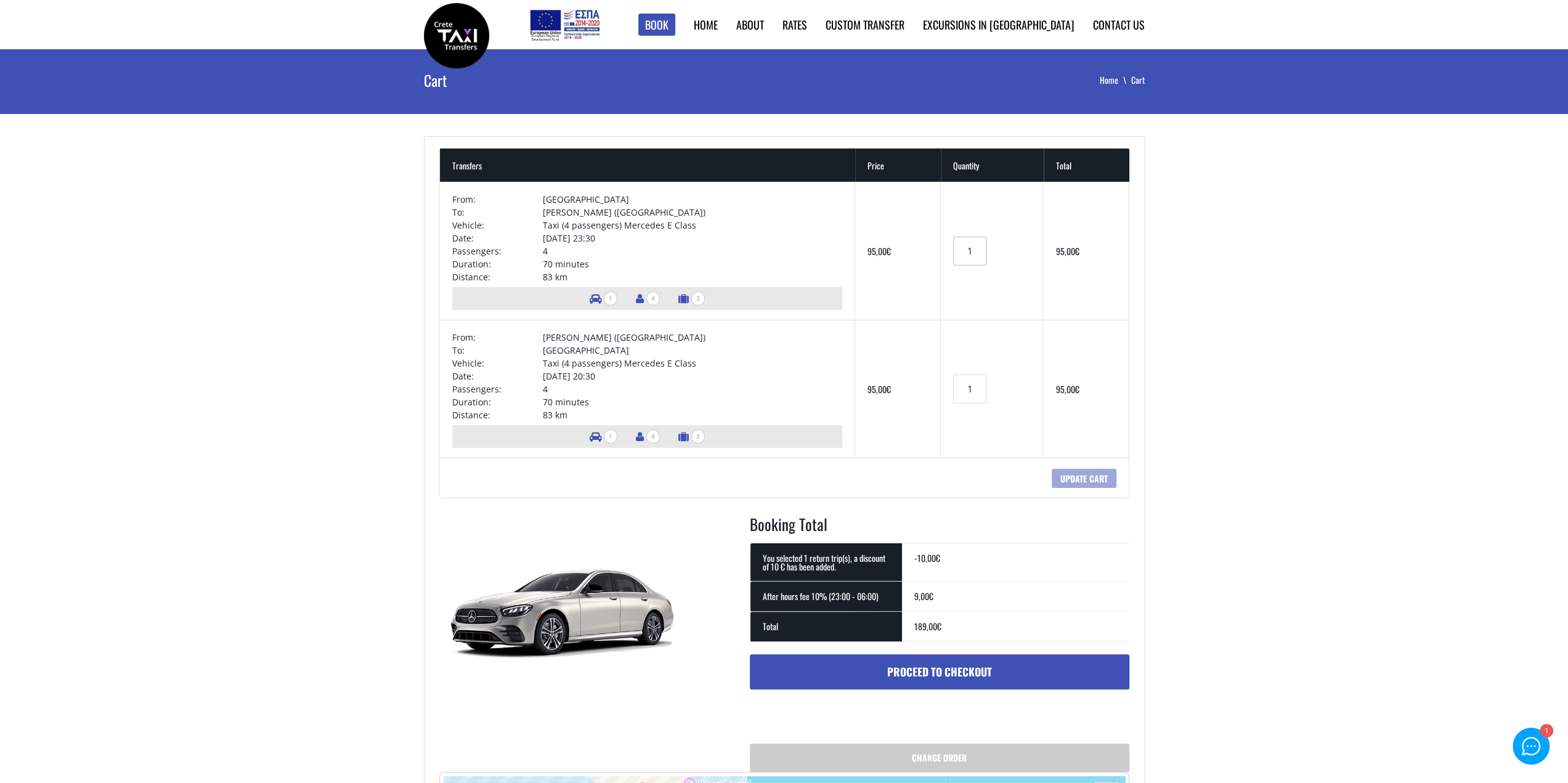
drag, startPoint x: 968, startPoint y: 245, endPoint x: 946, endPoint y: 247, distance: 22.1
click at [953, 247] on input "1" at bounding box center [969, 251] width 33 height 29
type input "0"
click at [969, 385] on input "1" at bounding box center [969, 389] width 33 height 29
drag, startPoint x: 971, startPoint y: 389, endPoint x: 953, endPoint y: 387, distance: 18.1
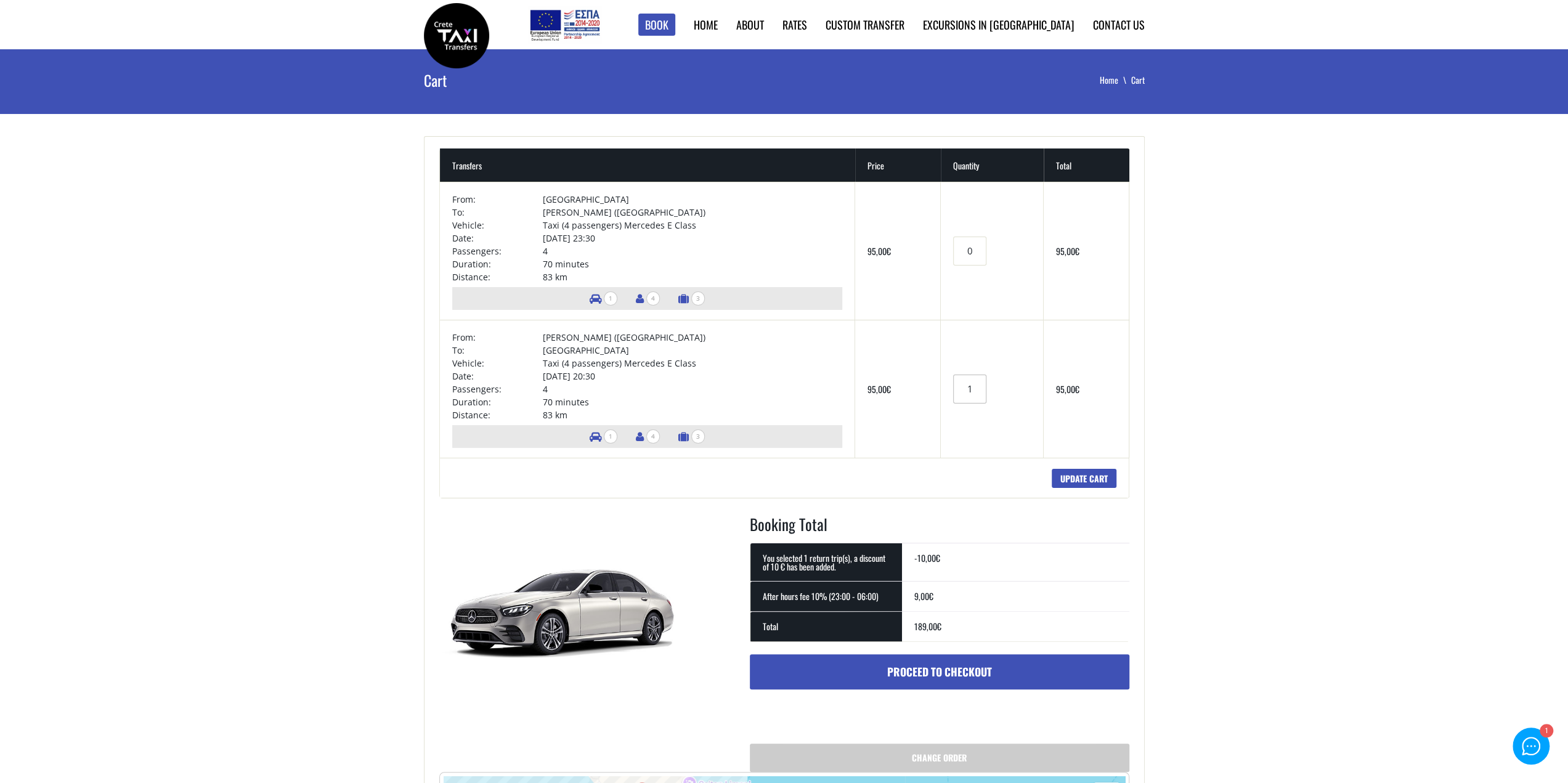
click at [953, 387] on input "1" at bounding box center [969, 389] width 33 height 29
type input "0"
click at [1186, 367] on main "Cart Home Cart + Transfers Price Quantity Total × From: [GEOGRAPHIC_DATA] To: […" at bounding box center [784, 603] width 1568 height 1107
click at [1091, 475] on input "Update cart" at bounding box center [1084, 478] width 65 height 19
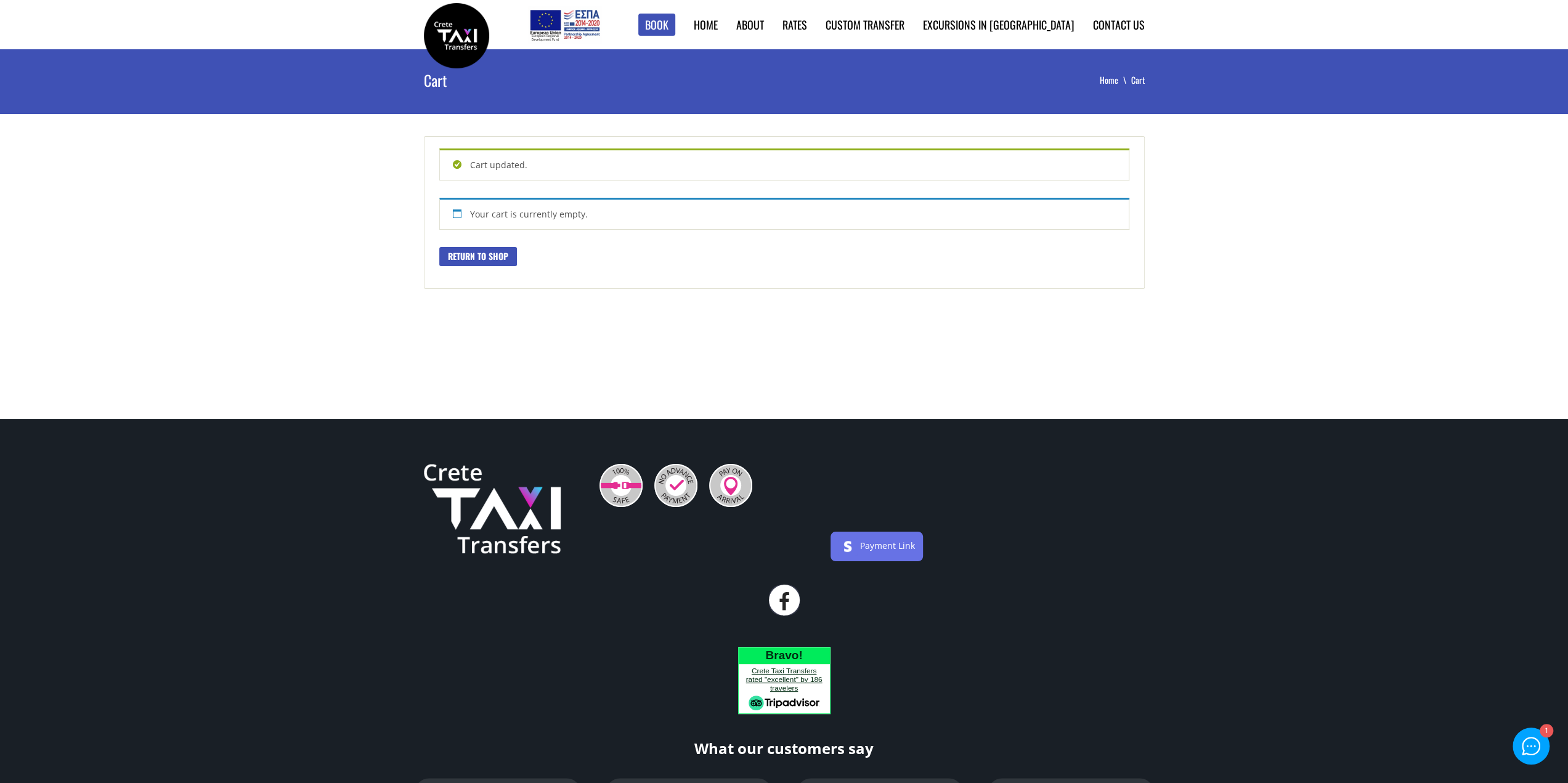
click at [491, 259] on link "Return to shop" at bounding box center [478, 256] width 78 height 19
